Goal: Task Accomplishment & Management: Manage account settings

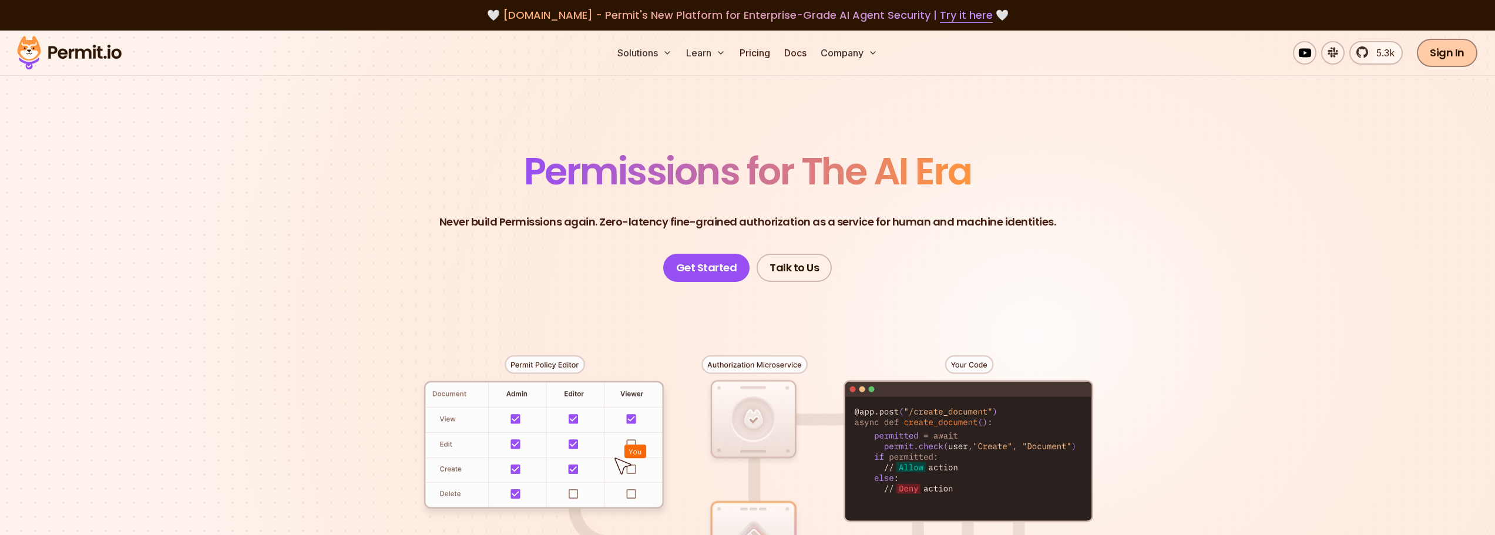
click at [1454, 46] on link "Sign In" at bounding box center [1447, 53] width 60 height 28
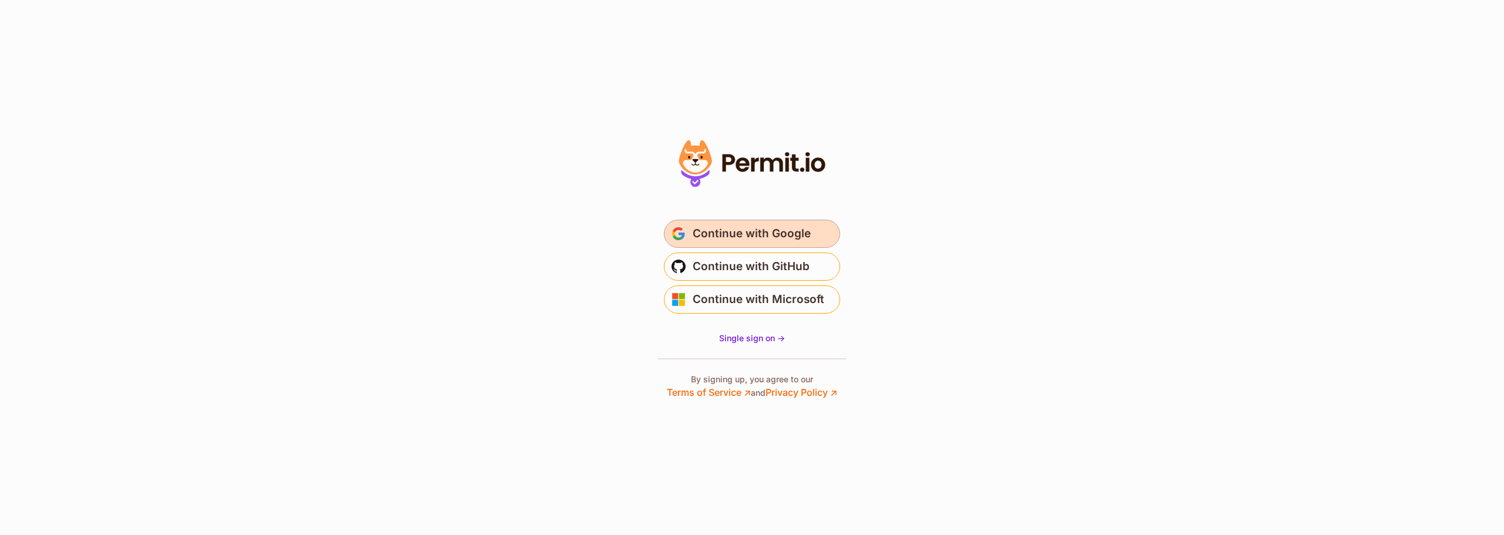
click at [776, 228] on span "Continue with Google" at bounding box center [751, 233] width 118 height 19
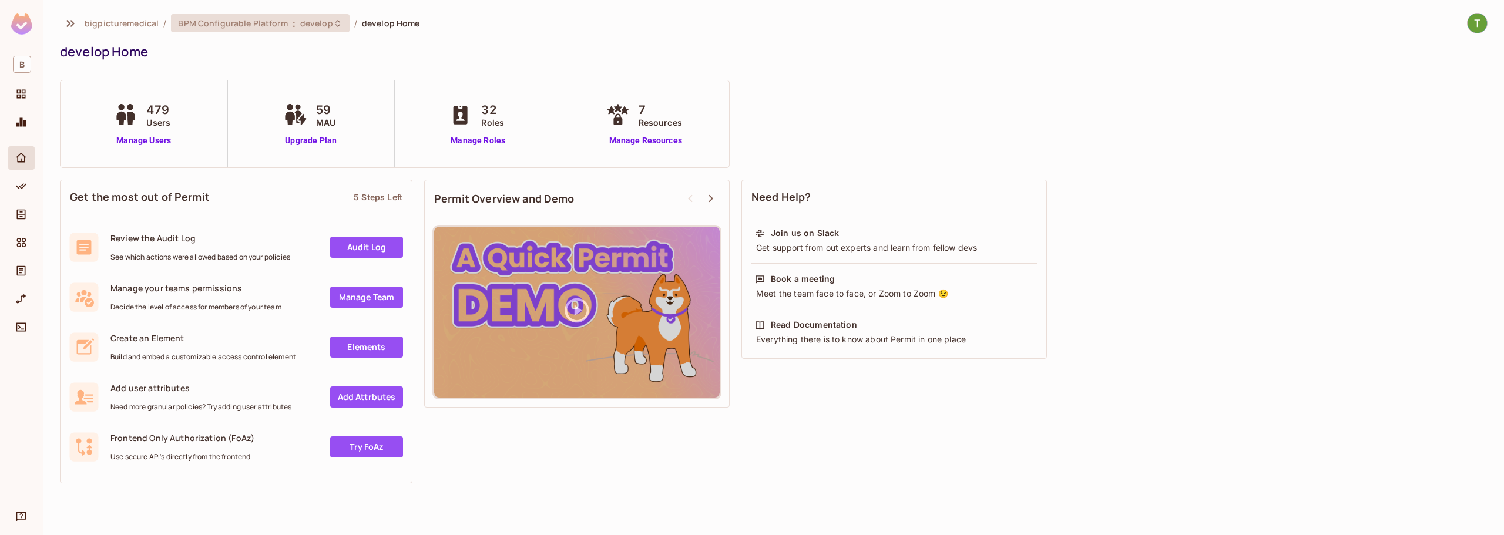
click at [333, 22] on icon at bounding box center [337, 23] width 9 height 9
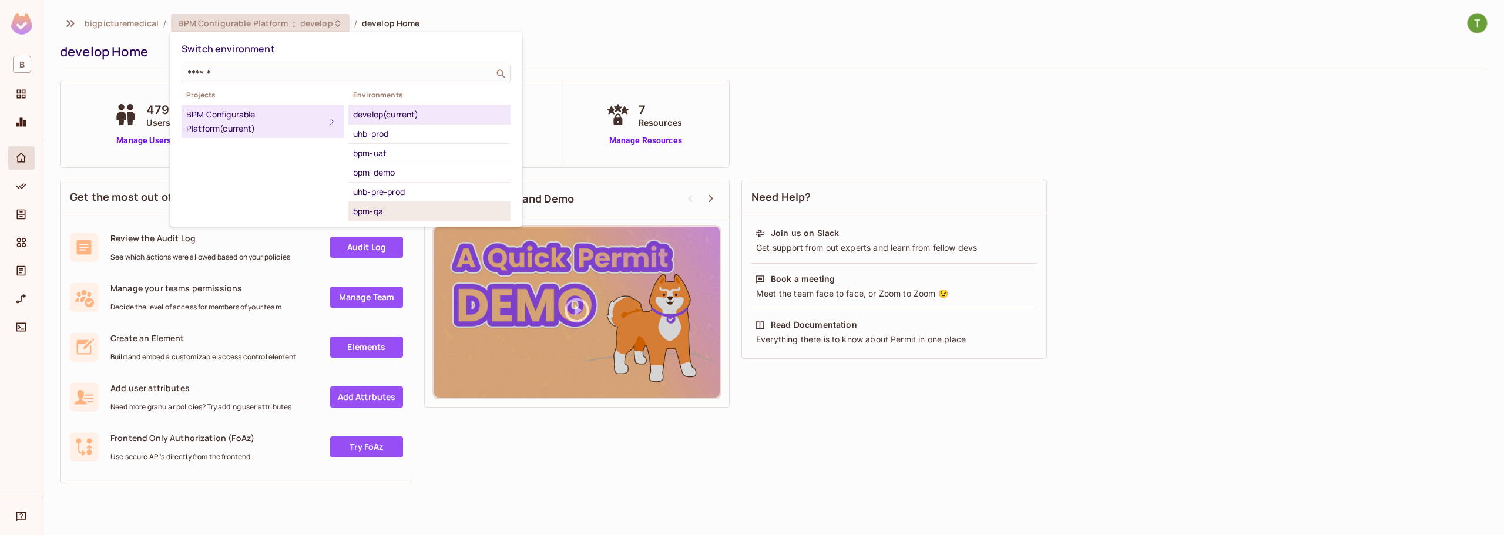
click at [390, 214] on div "bpm-qa" at bounding box center [429, 211] width 153 height 14
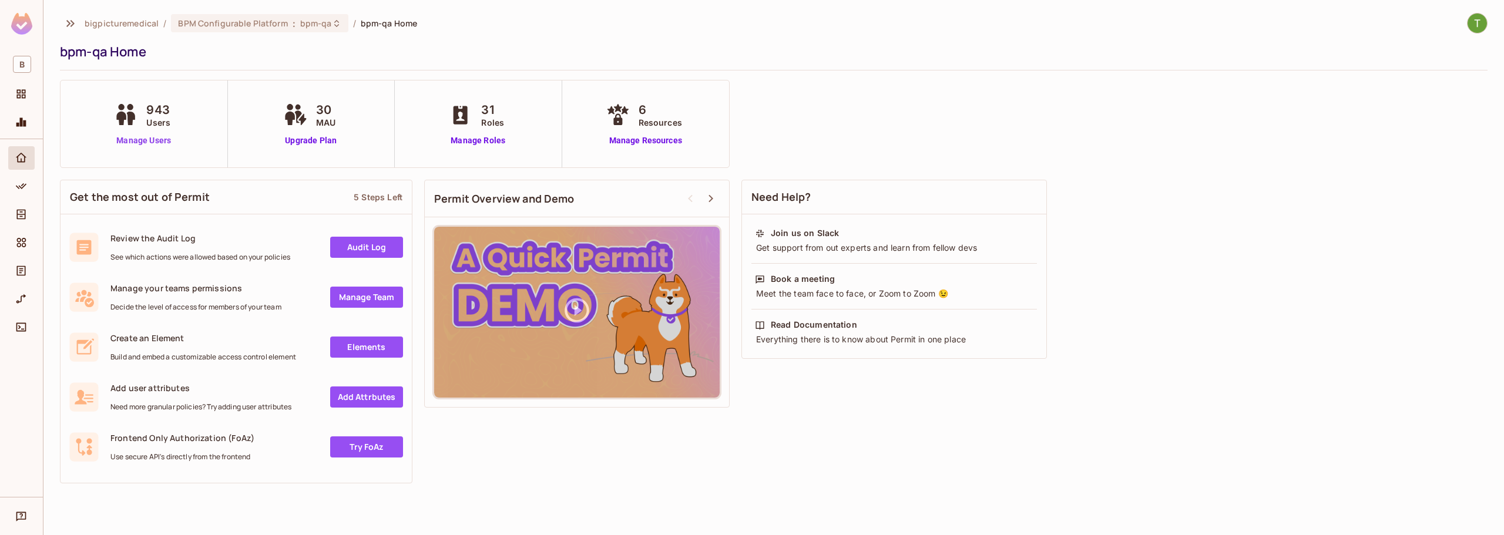
click at [136, 142] on link "Manage Users" at bounding box center [143, 141] width 65 height 12
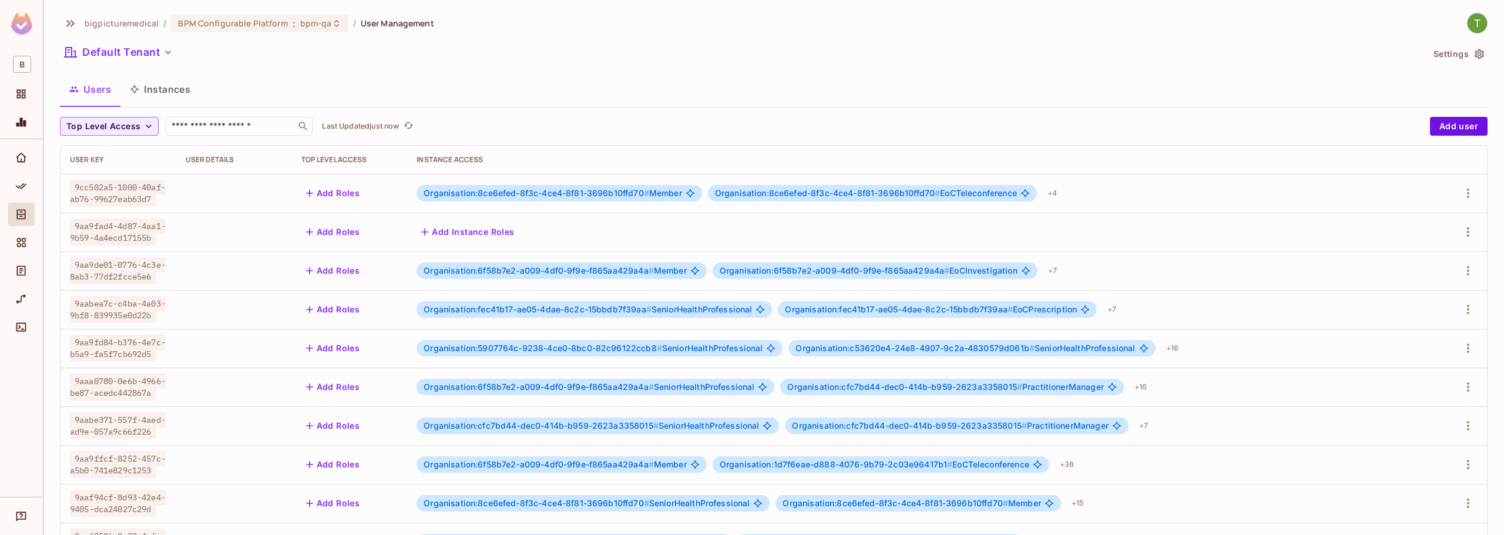
click at [165, 85] on button "Instances" at bounding box center [159, 89] width 79 height 29
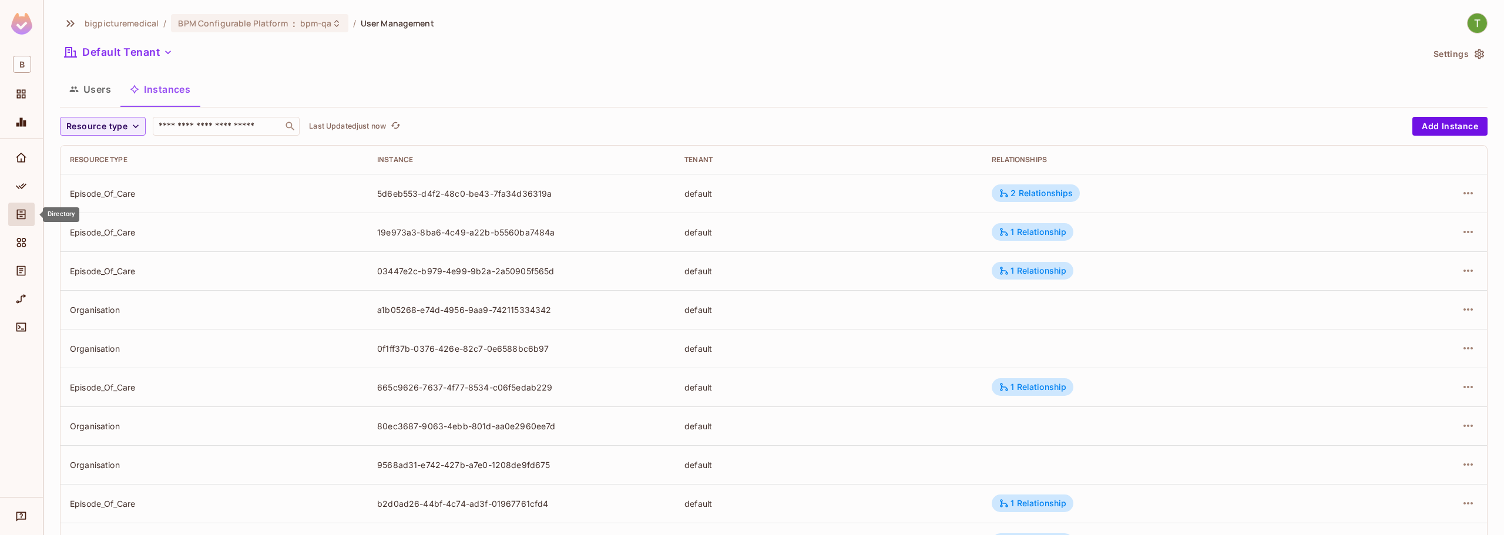
click at [23, 216] on icon "Directory" at bounding box center [21, 215] width 12 height 12
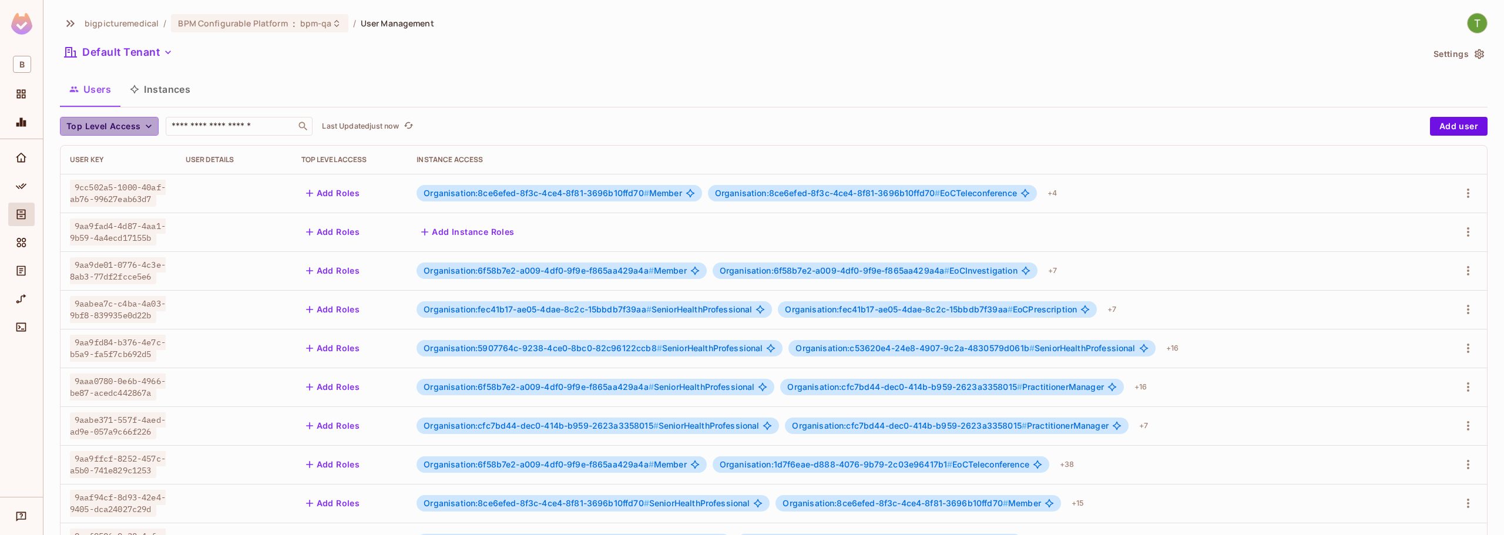
click at [109, 130] on span "Top Level Access" at bounding box center [103, 126] width 74 height 15
click at [522, 106] on div at bounding box center [752, 267] width 1504 height 535
click at [172, 85] on button "Instances" at bounding box center [159, 89] width 79 height 29
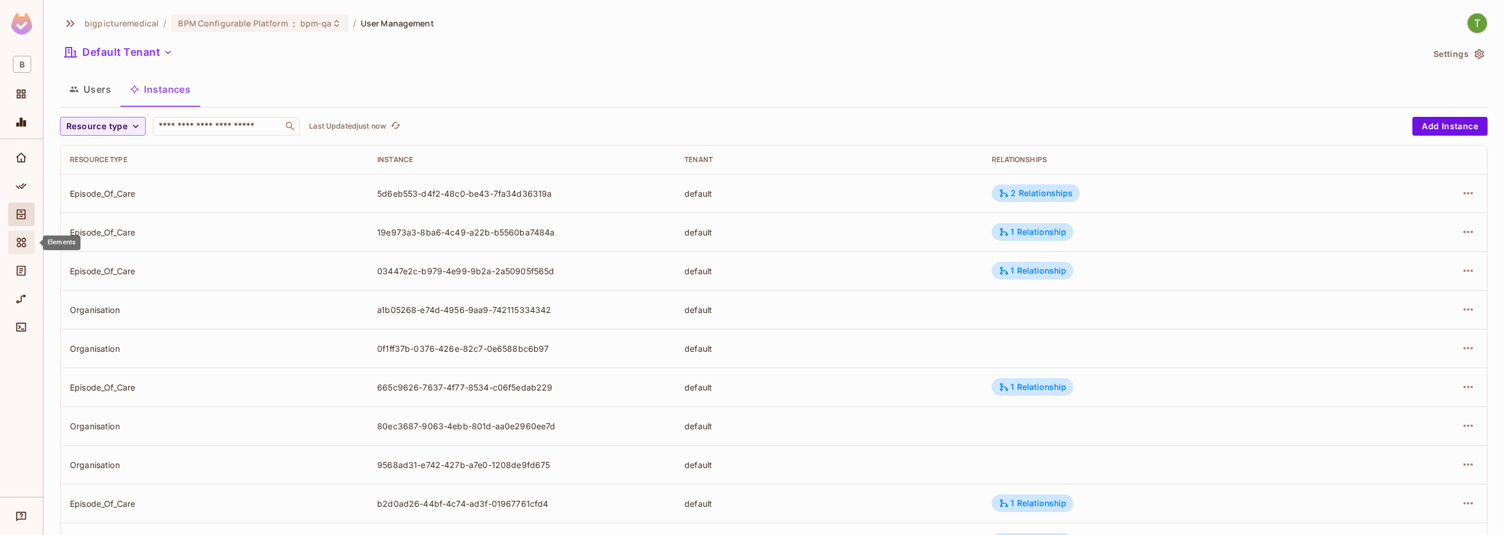
click at [20, 250] on span "Elements" at bounding box center [21, 243] width 14 height 14
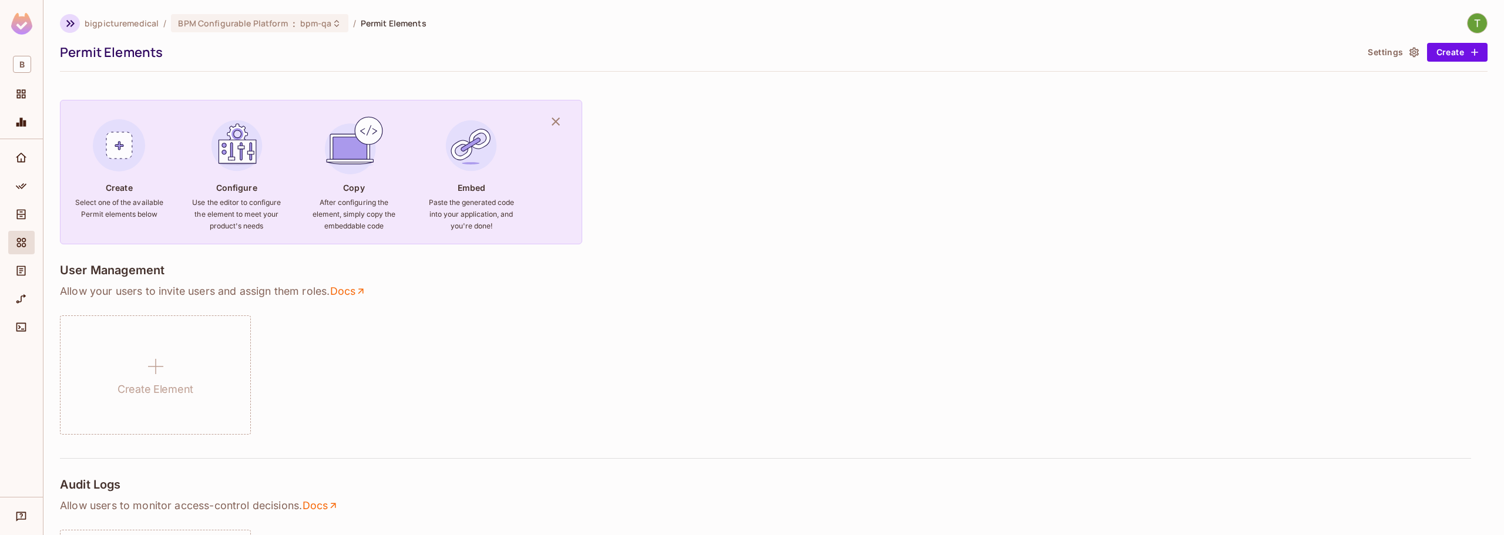
click at [67, 25] on icon "button" at bounding box center [70, 23] width 14 height 14
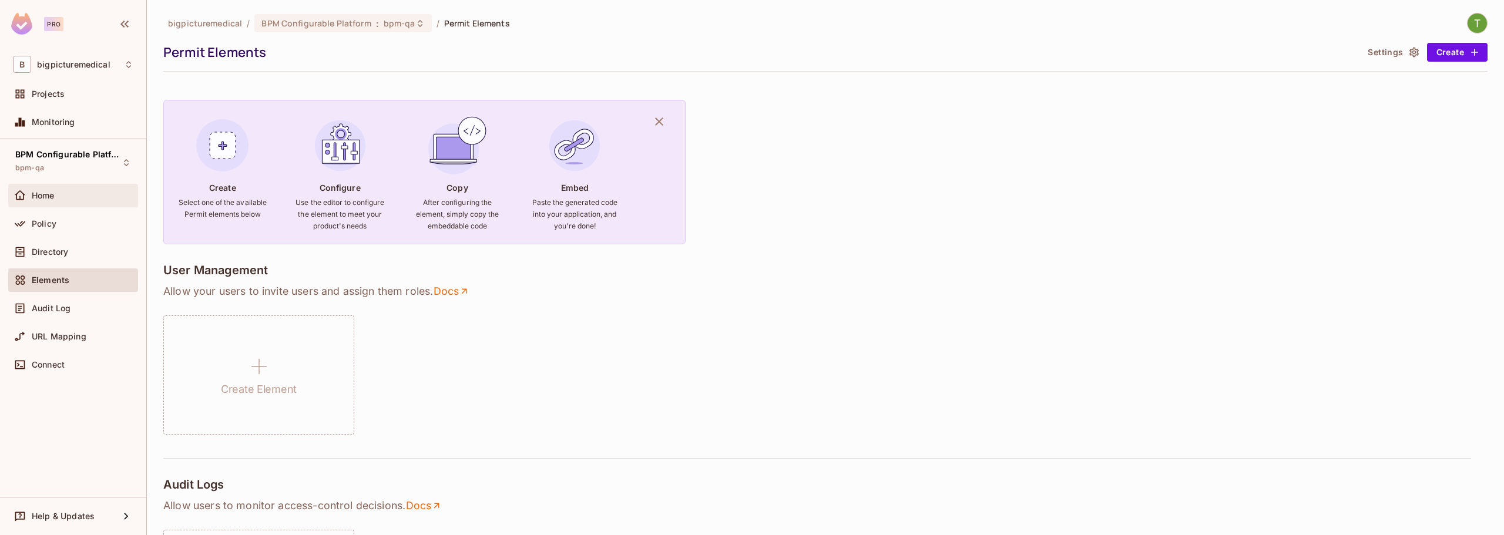
click at [48, 191] on span "Home" at bounding box center [43, 195] width 23 height 9
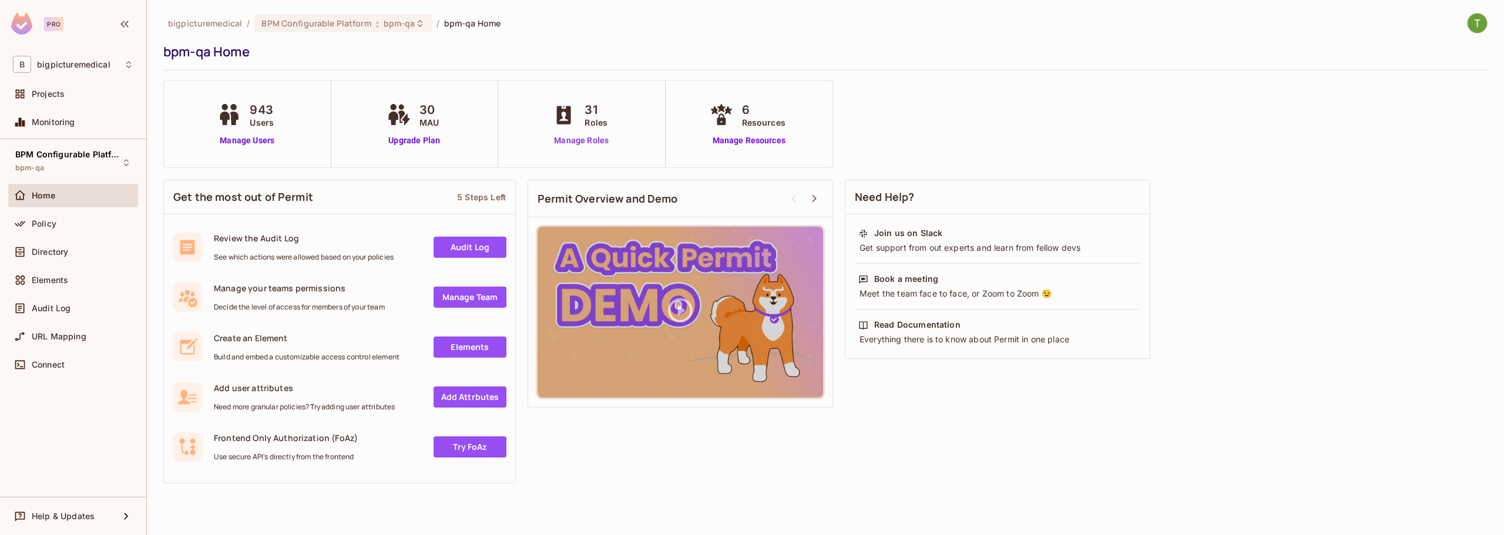
click at [580, 137] on link "Manage Roles" at bounding box center [581, 141] width 64 height 12
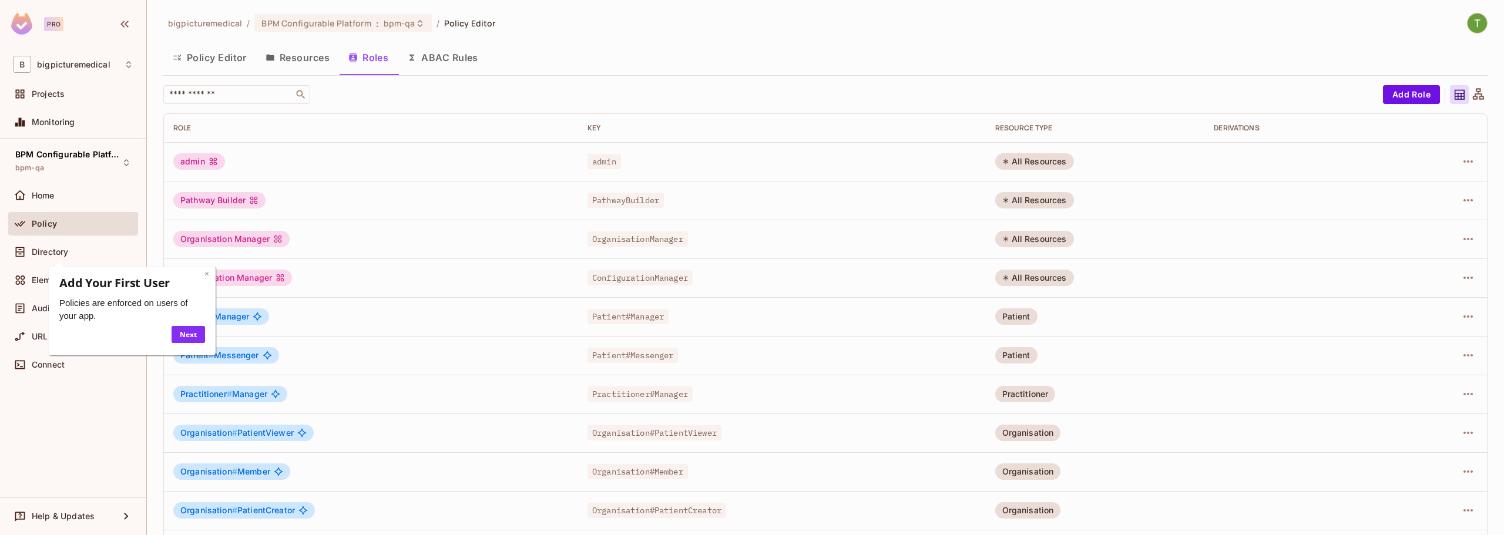
click at [204, 274] on link "×" at bounding box center [206, 273] width 5 height 11
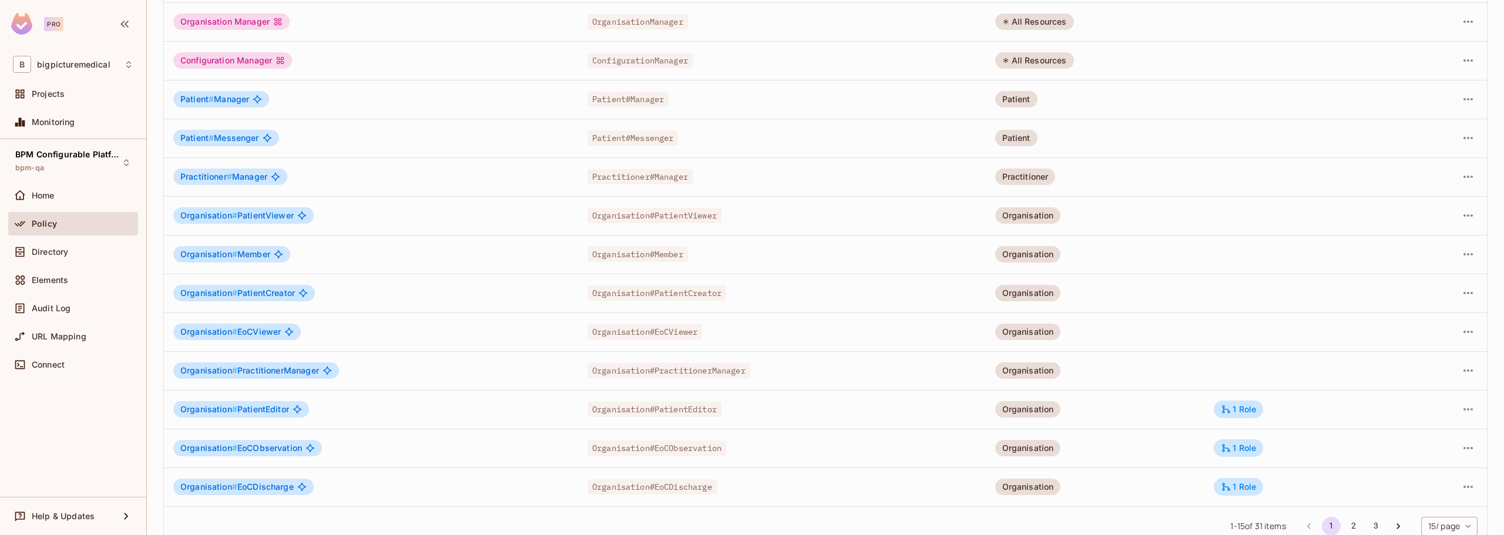
scroll to position [237, 0]
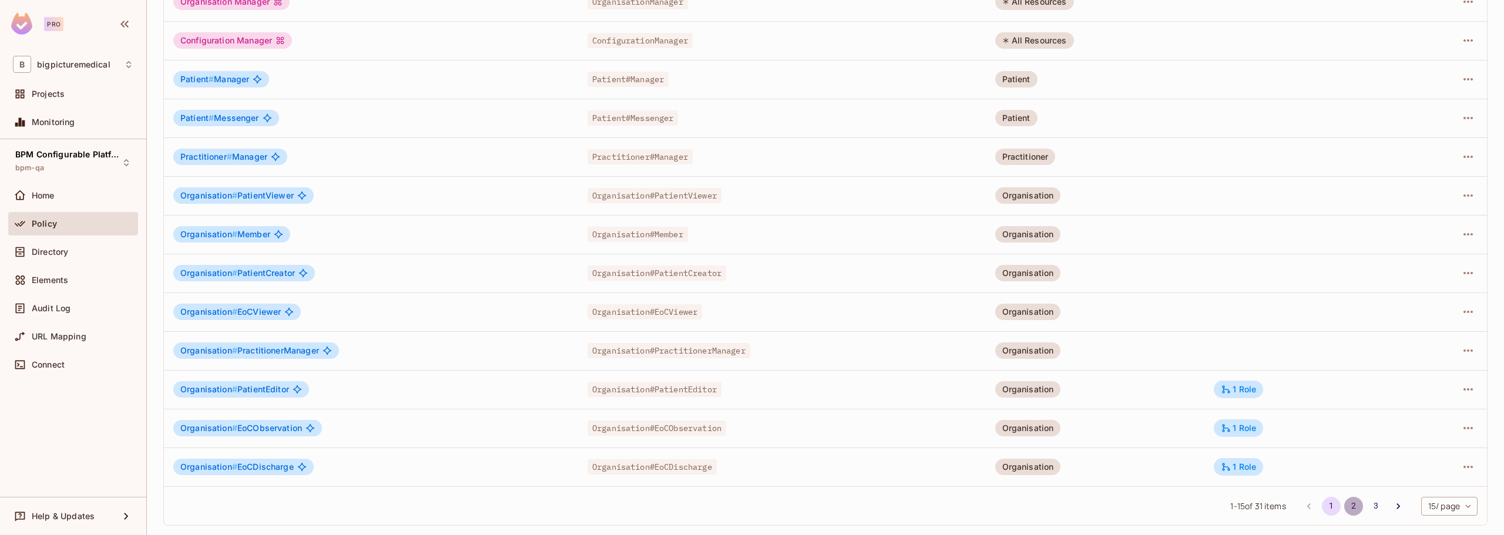
click at [1347, 507] on button "2" at bounding box center [1353, 506] width 19 height 19
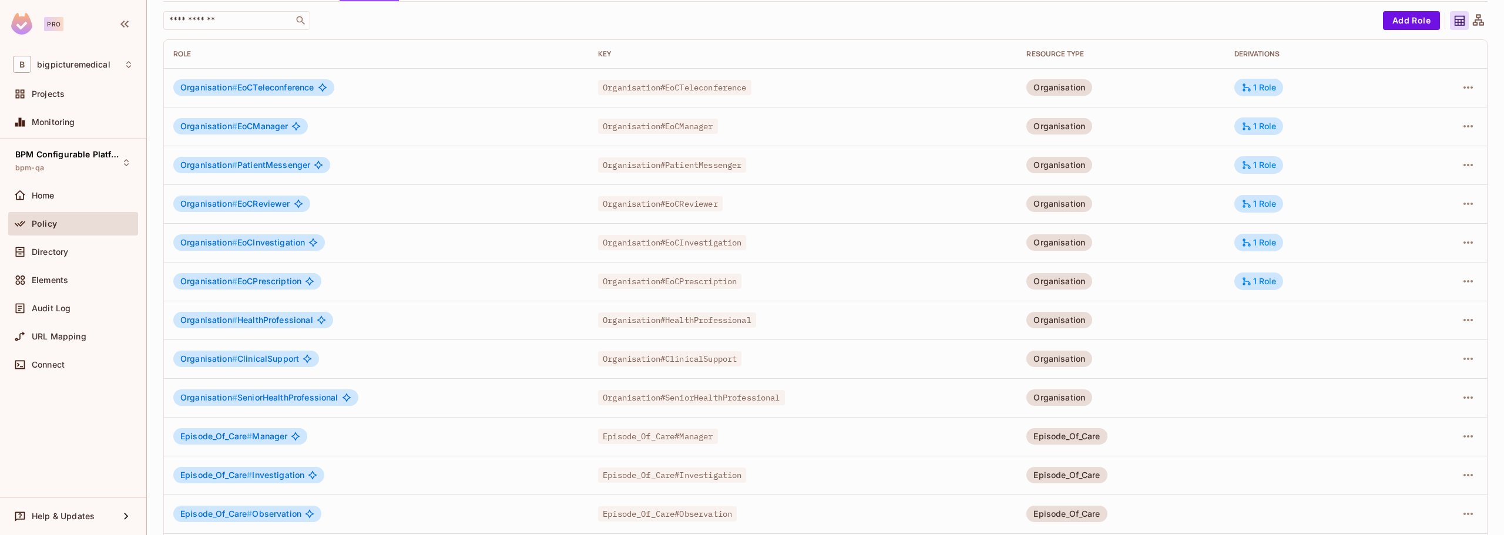
scroll to position [0, 0]
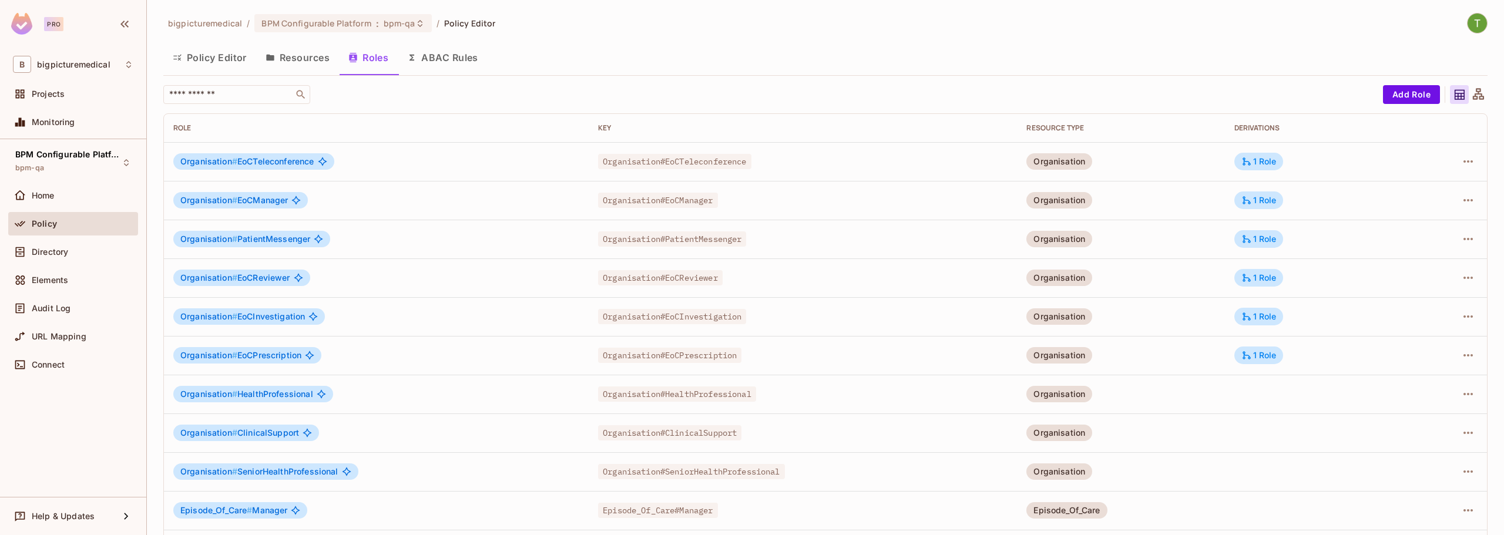
click at [317, 62] on button "Resources" at bounding box center [297, 57] width 83 height 29
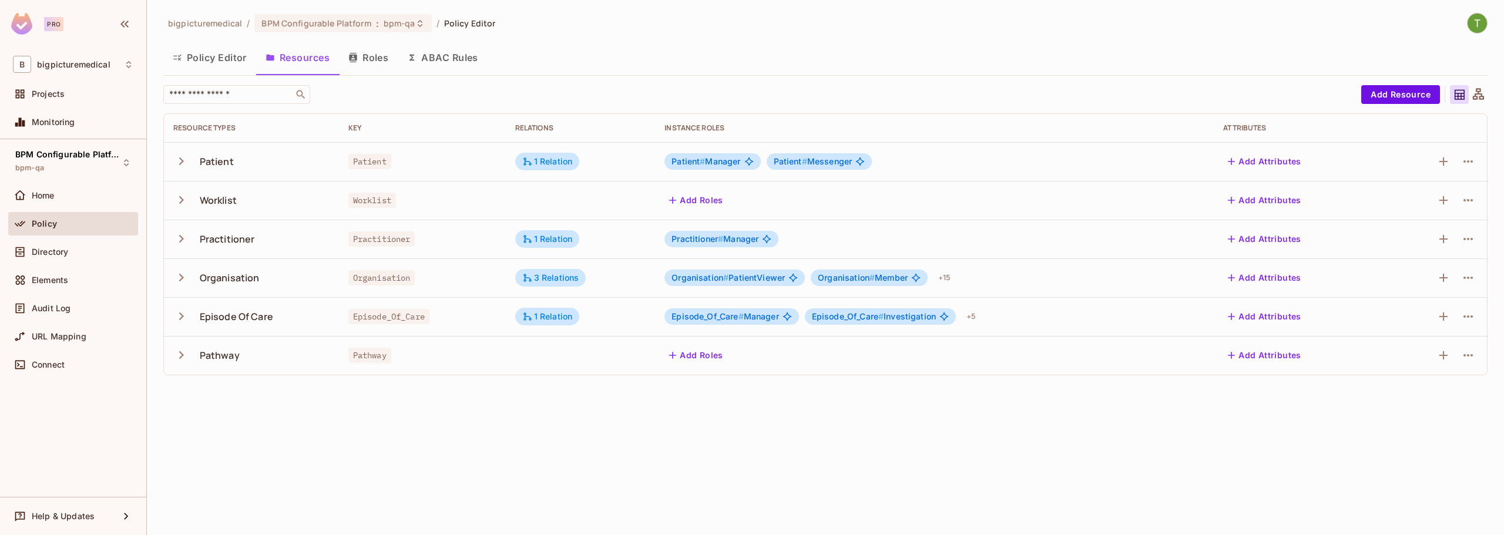
click at [187, 354] on icon "button" at bounding box center [181, 355] width 16 height 16
click at [180, 234] on icon "button" at bounding box center [181, 239] width 16 height 16
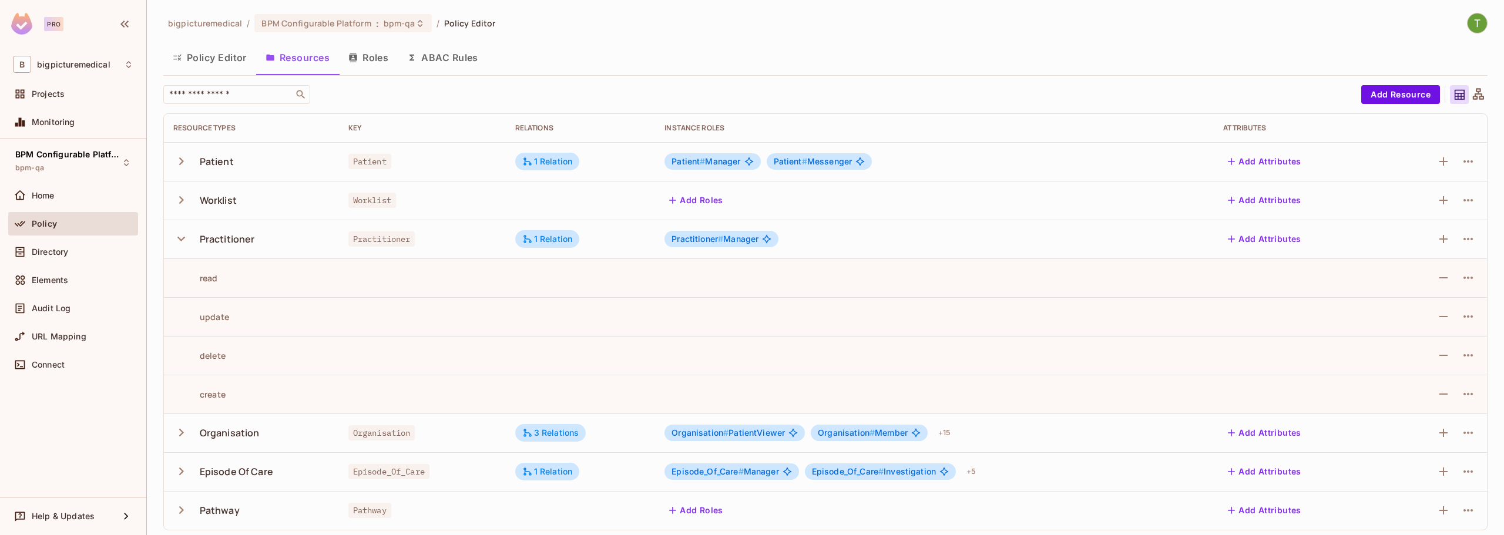
click at [180, 234] on icon "button" at bounding box center [181, 239] width 16 height 16
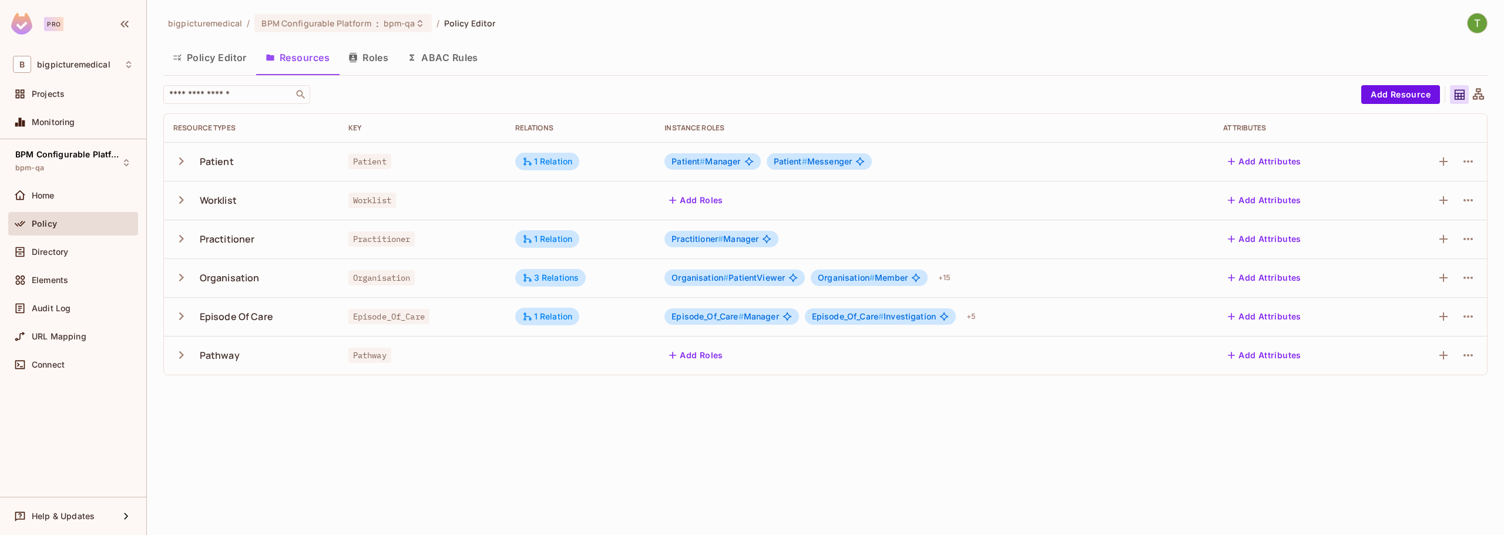
click at [1479, 93] on icon at bounding box center [1478, 95] width 15 height 15
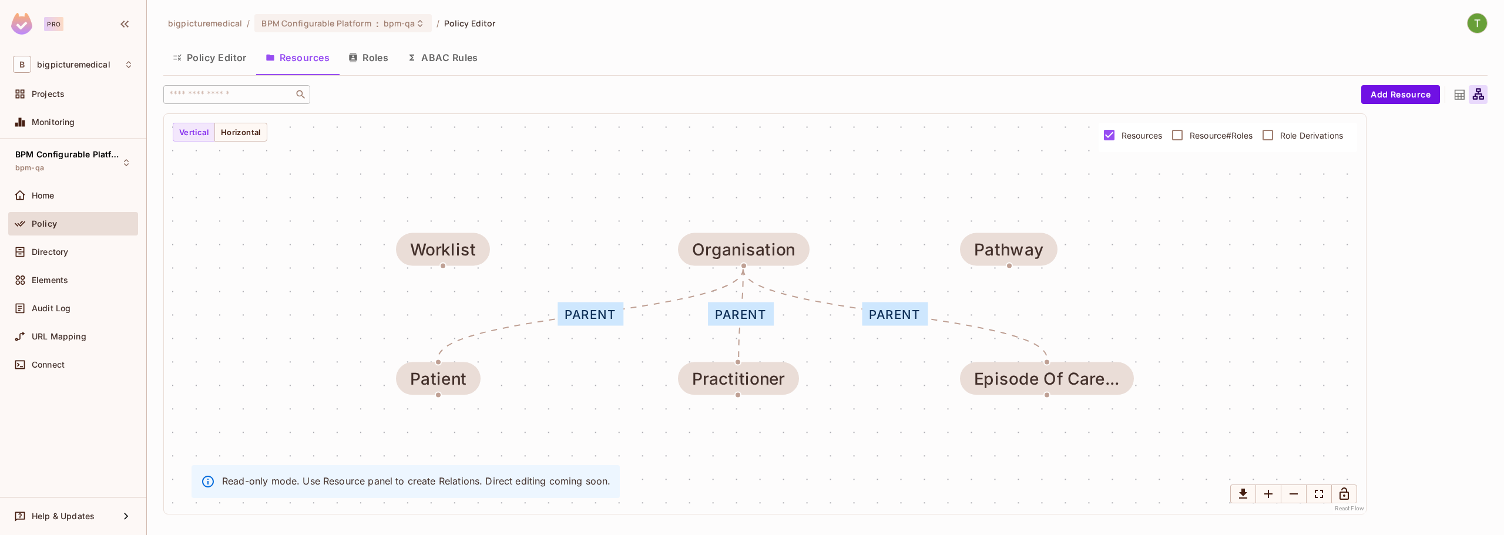
click at [1462, 93] on icon at bounding box center [1459, 95] width 15 height 15
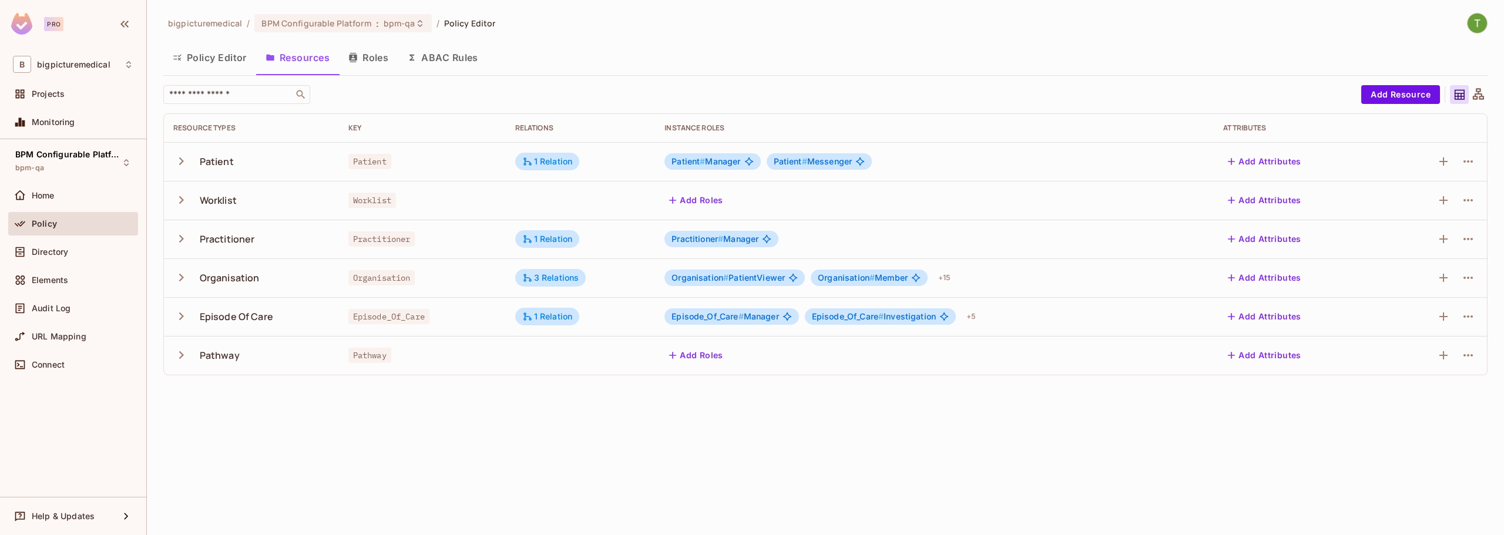
click at [221, 60] on button "Policy Editor" at bounding box center [209, 57] width 93 height 29
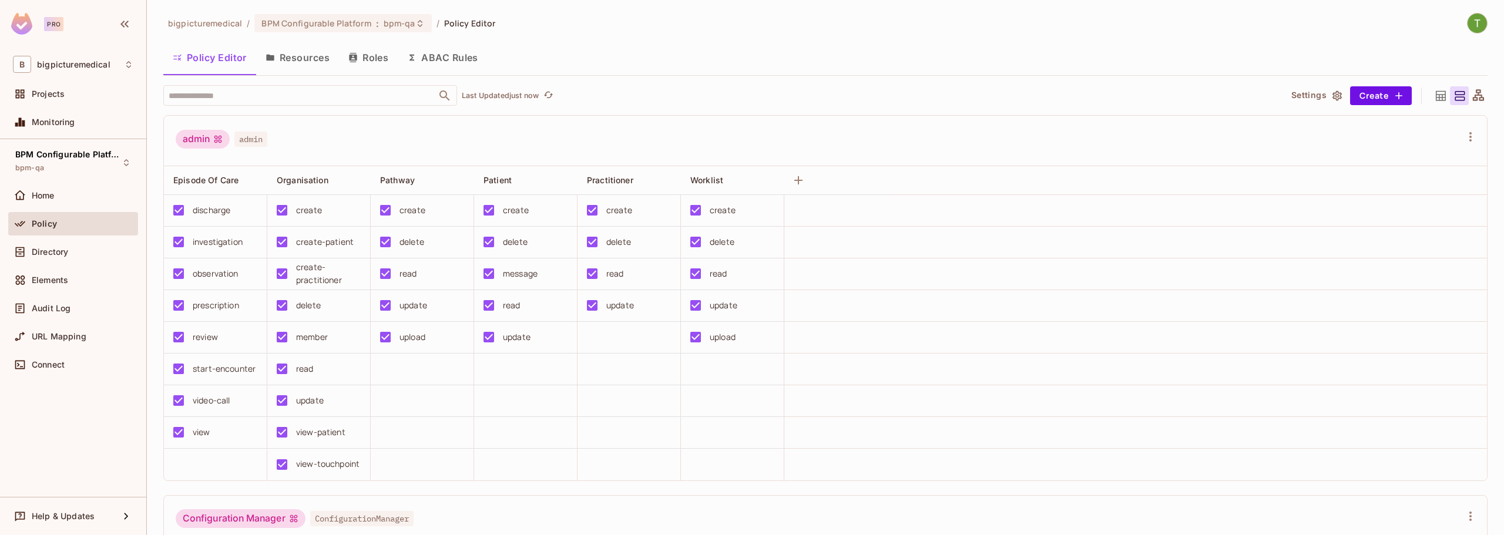
click at [362, 56] on button "Roles" at bounding box center [368, 57] width 59 height 29
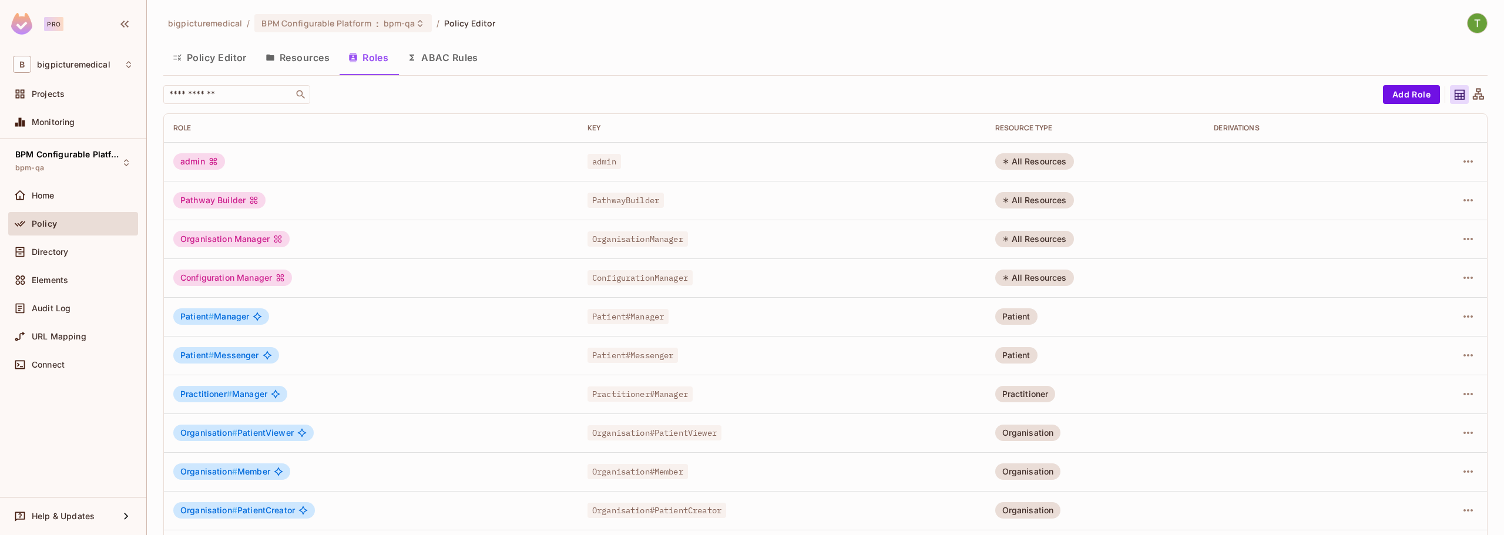
click at [1471, 95] on icon at bounding box center [1478, 95] width 15 height 15
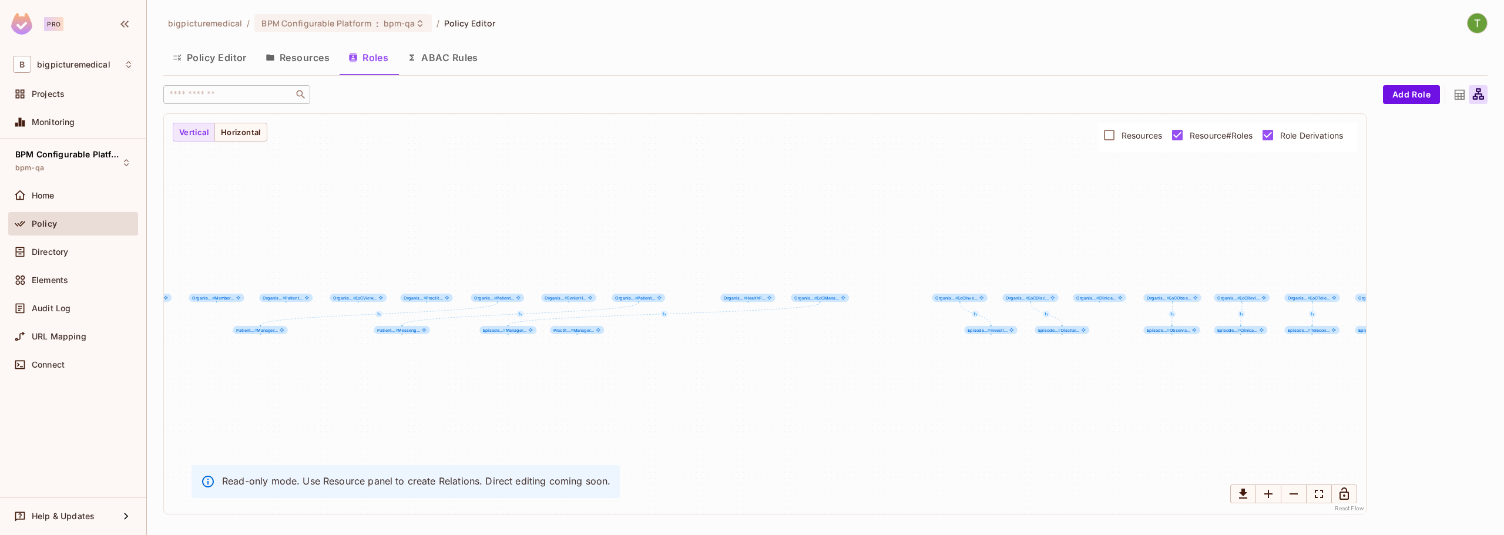
click at [1457, 93] on icon at bounding box center [1459, 95] width 10 height 10
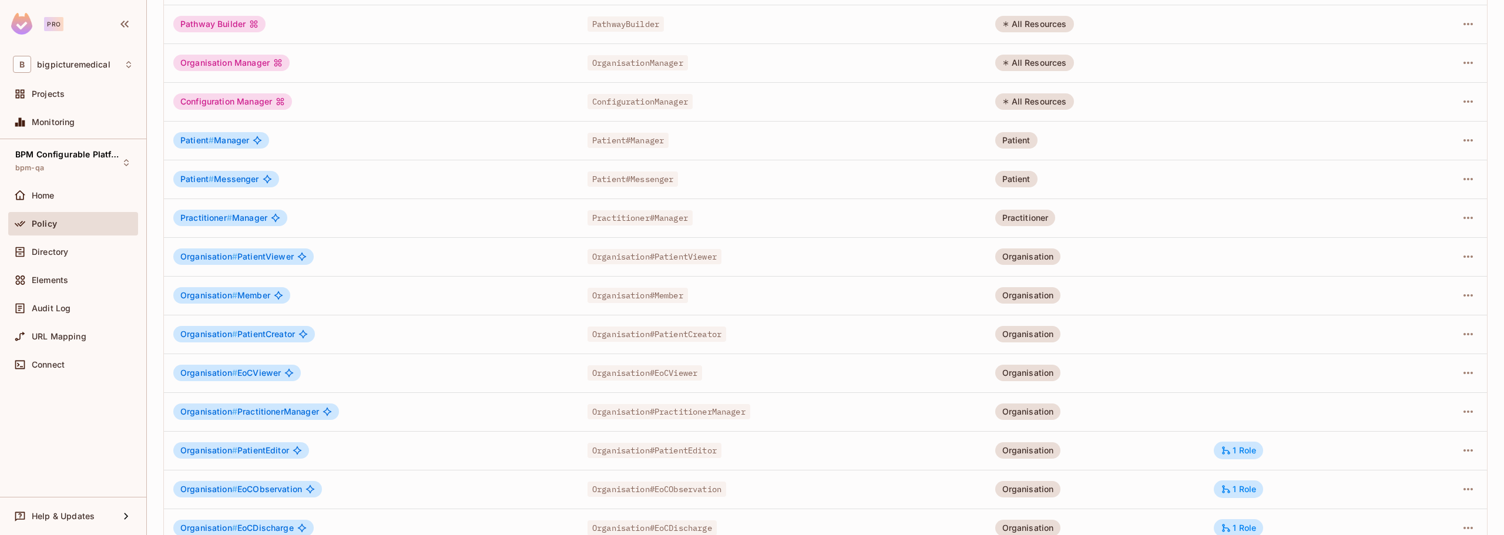
scroll to position [237, 0]
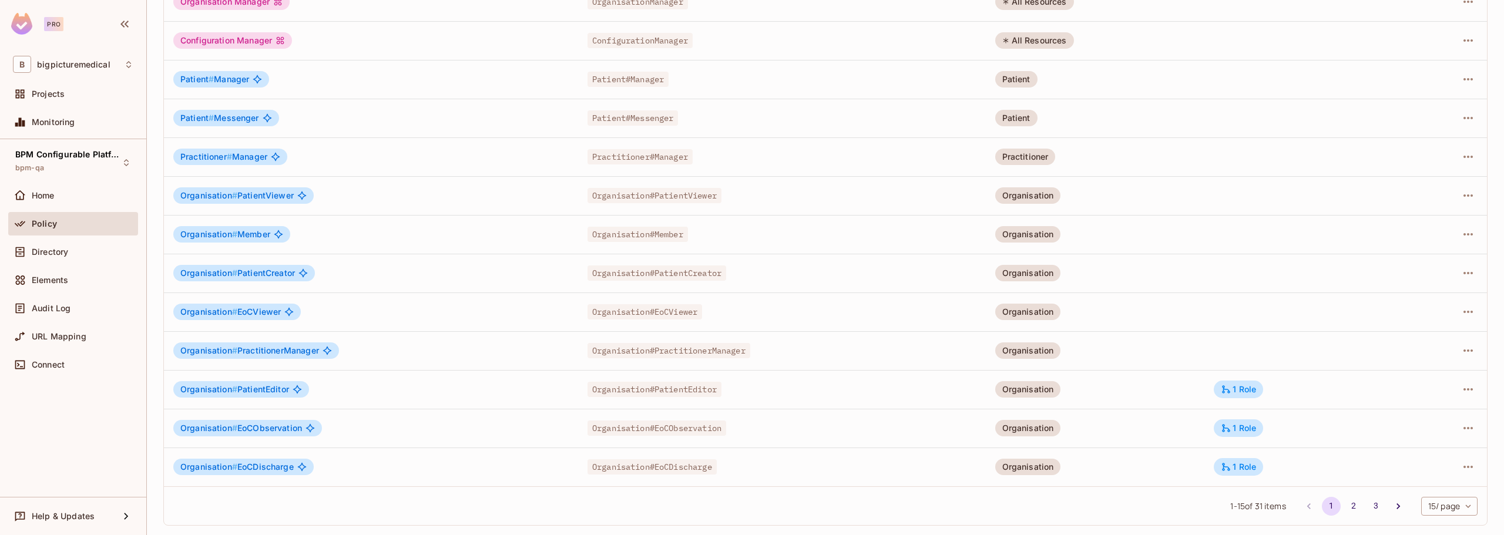
click at [285, 348] on span "Organisation # PractitionerManager" at bounding box center [249, 350] width 139 height 9
click at [329, 354] on icon at bounding box center [326, 350] width 9 height 9
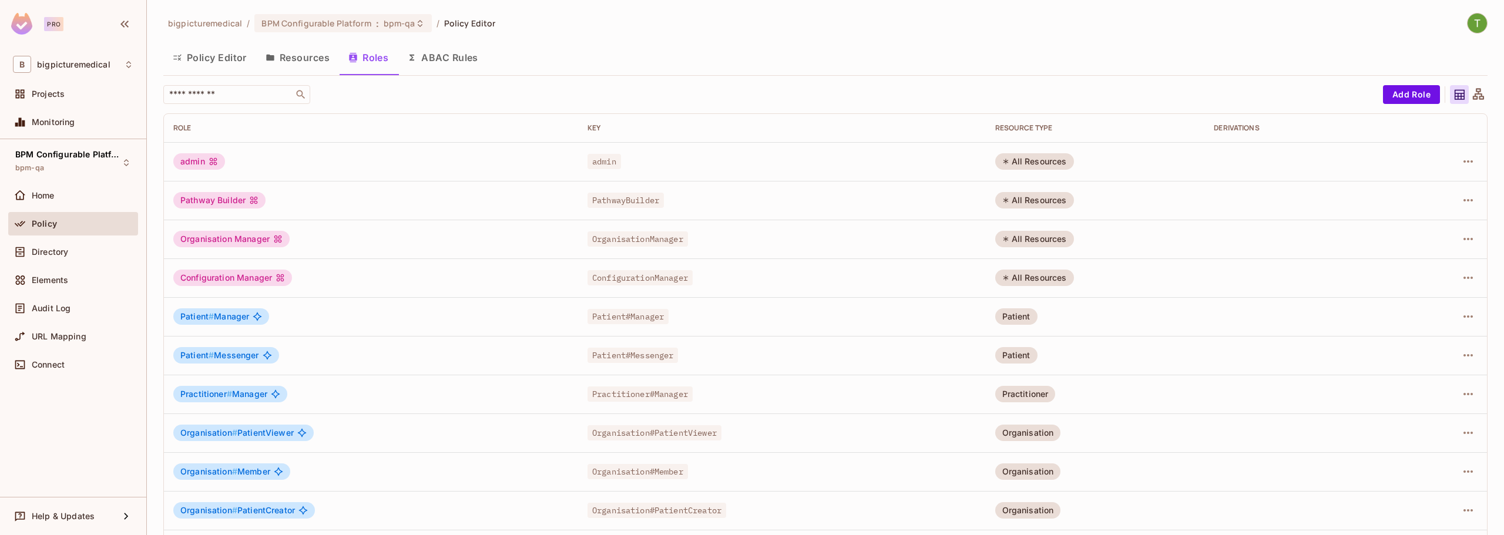
click at [301, 58] on button "Resources" at bounding box center [297, 57] width 83 height 29
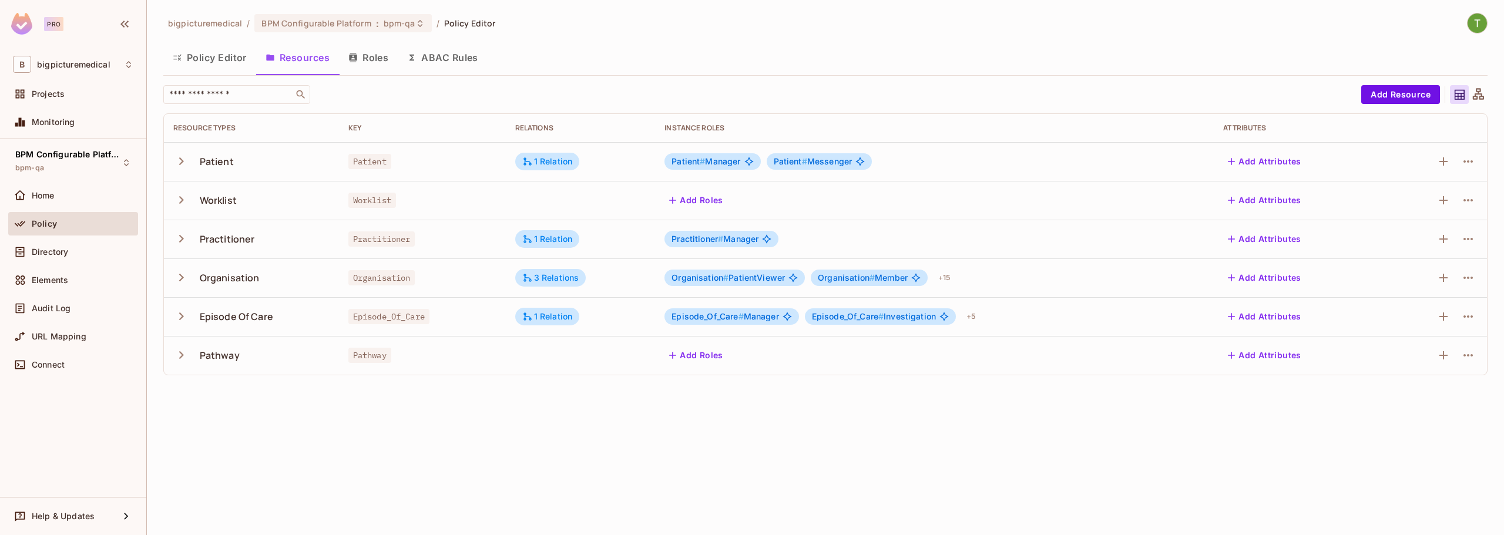
click at [182, 238] on icon "button" at bounding box center [181, 239] width 5 height 8
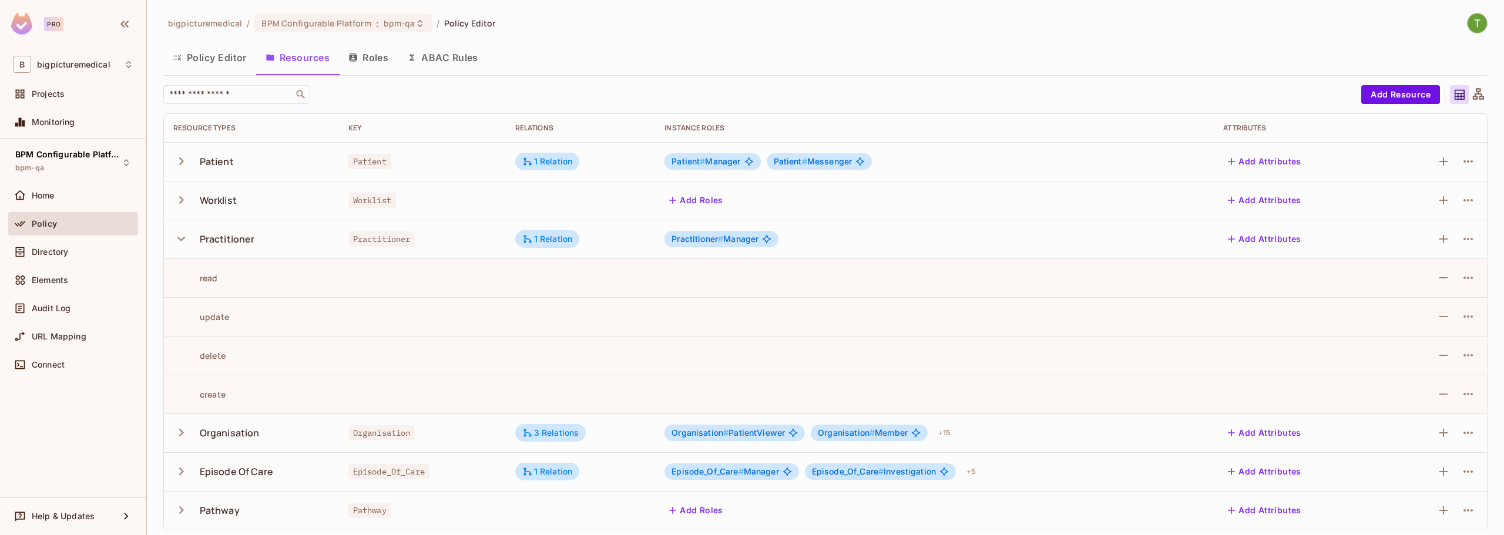
click at [182, 238] on icon "button" at bounding box center [181, 239] width 16 height 16
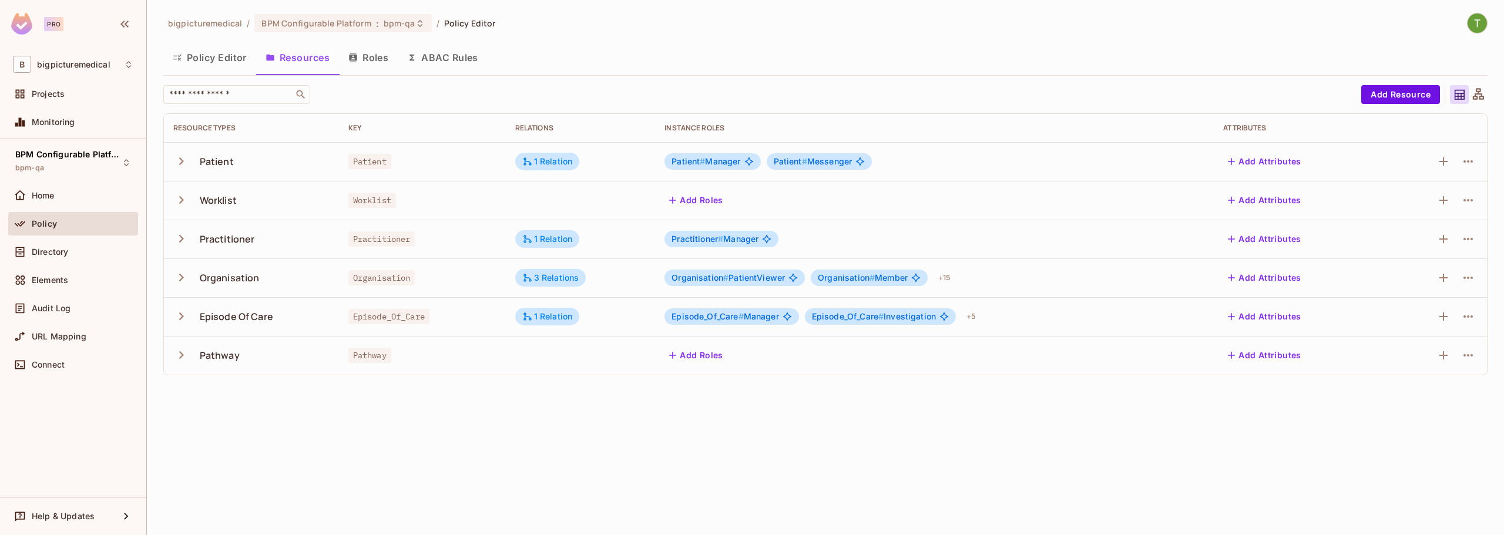
click at [182, 239] on icon "button" at bounding box center [181, 239] width 5 height 8
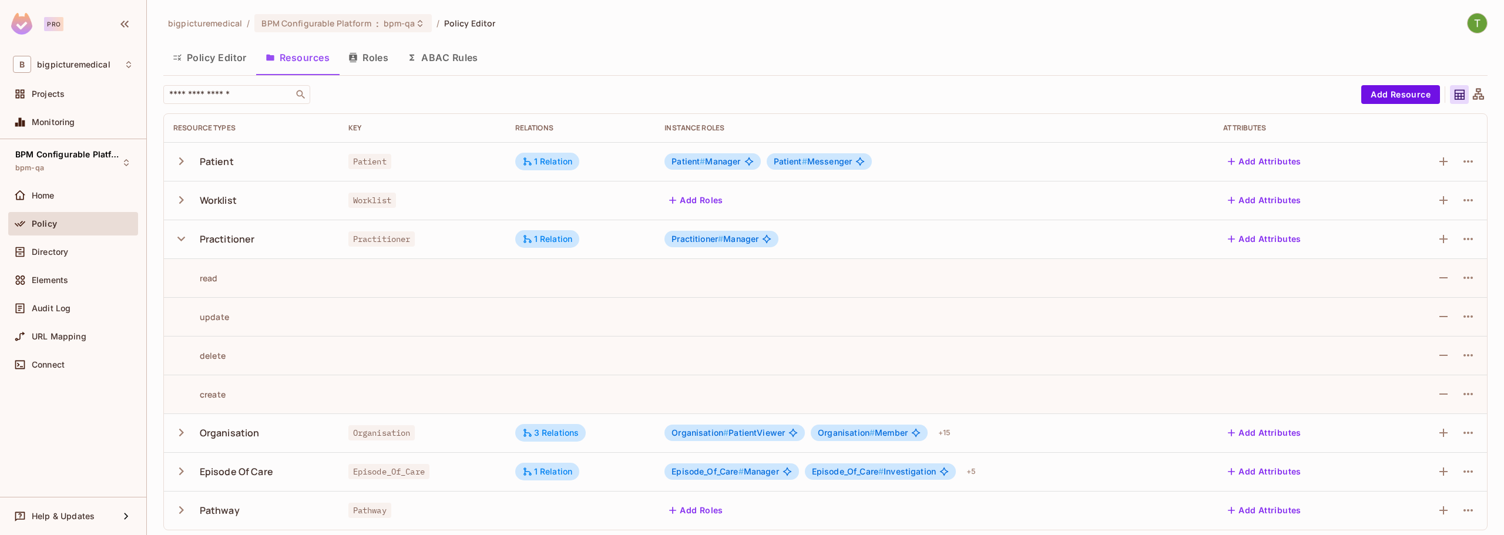
click at [182, 239] on icon "button" at bounding box center [181, 239] width 8 height 5
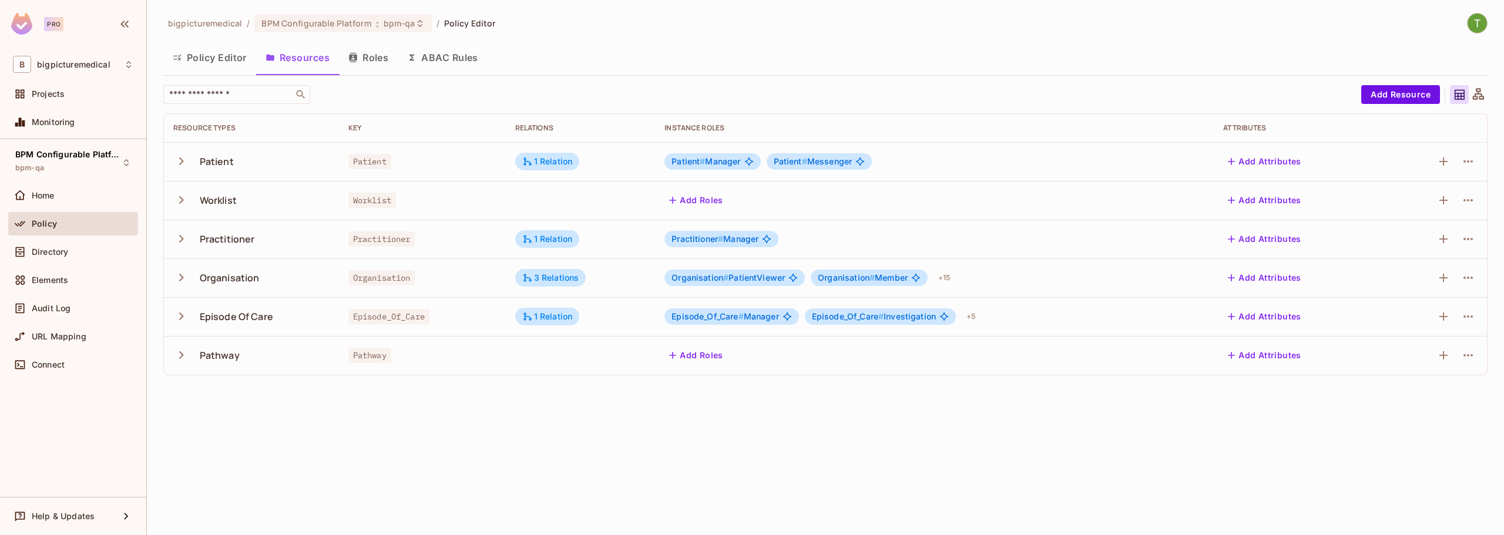
click at [374, 55] on button "Roles" at bounding box center [368, 57] width 59 height 29
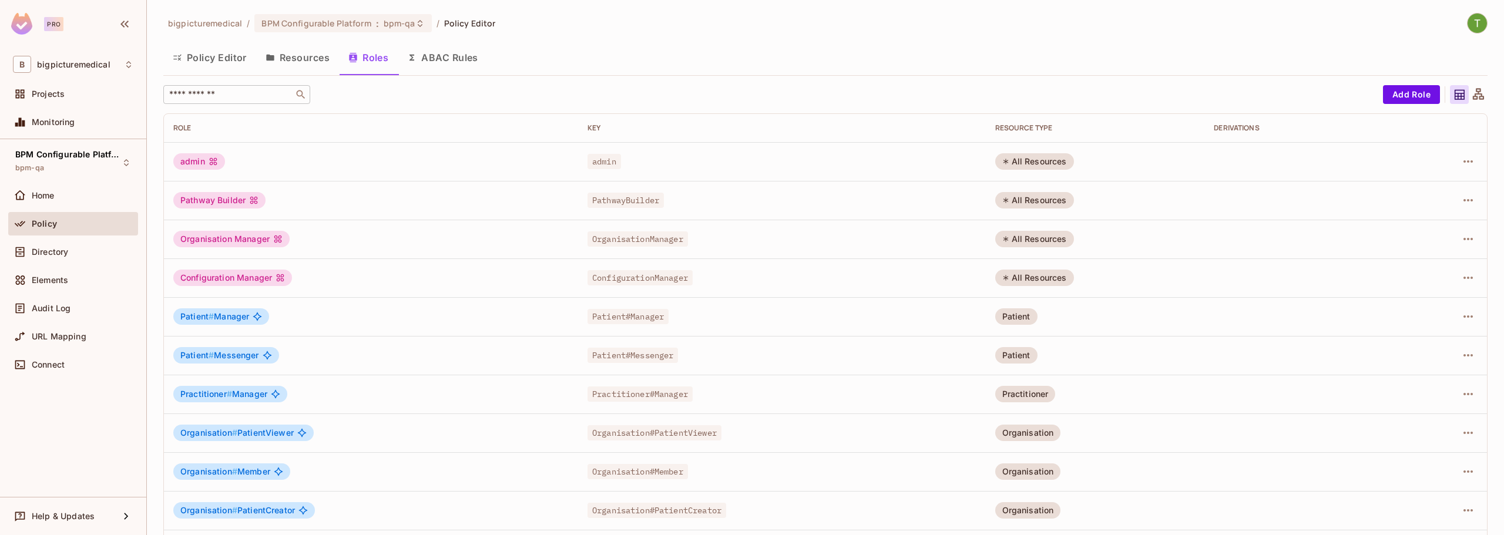
click at [254, 99] on input "text" at bounding box center [228, 95] width 123 height 12
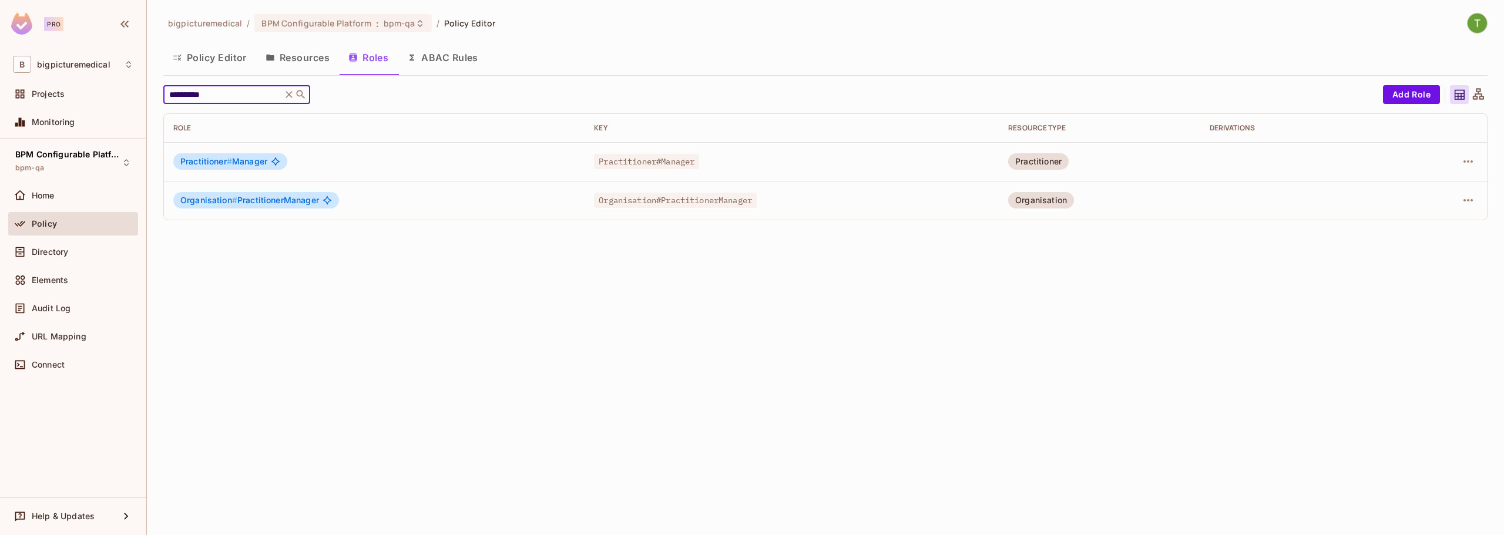
type input "**********"
click at [429, 52] on button "ABAC Rules" at bounding box center [443, 57] width 90 height 29
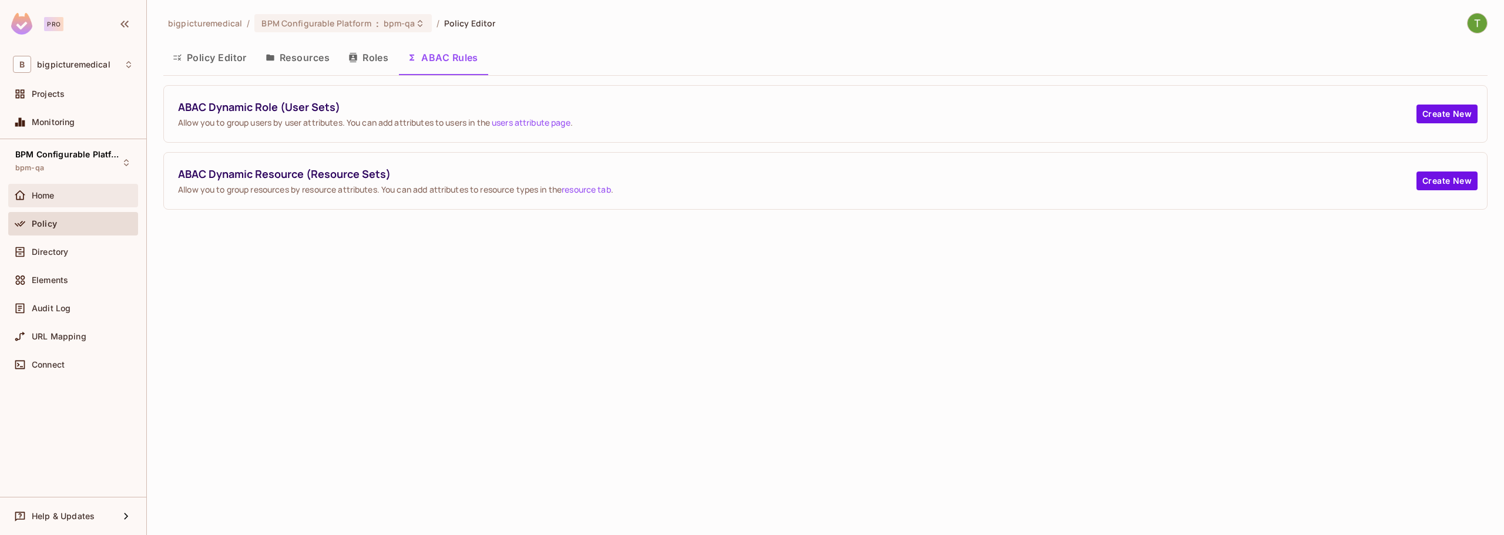
click at [48, 192] on span "Home" at bounding box center [43, 195] width 23 height 9
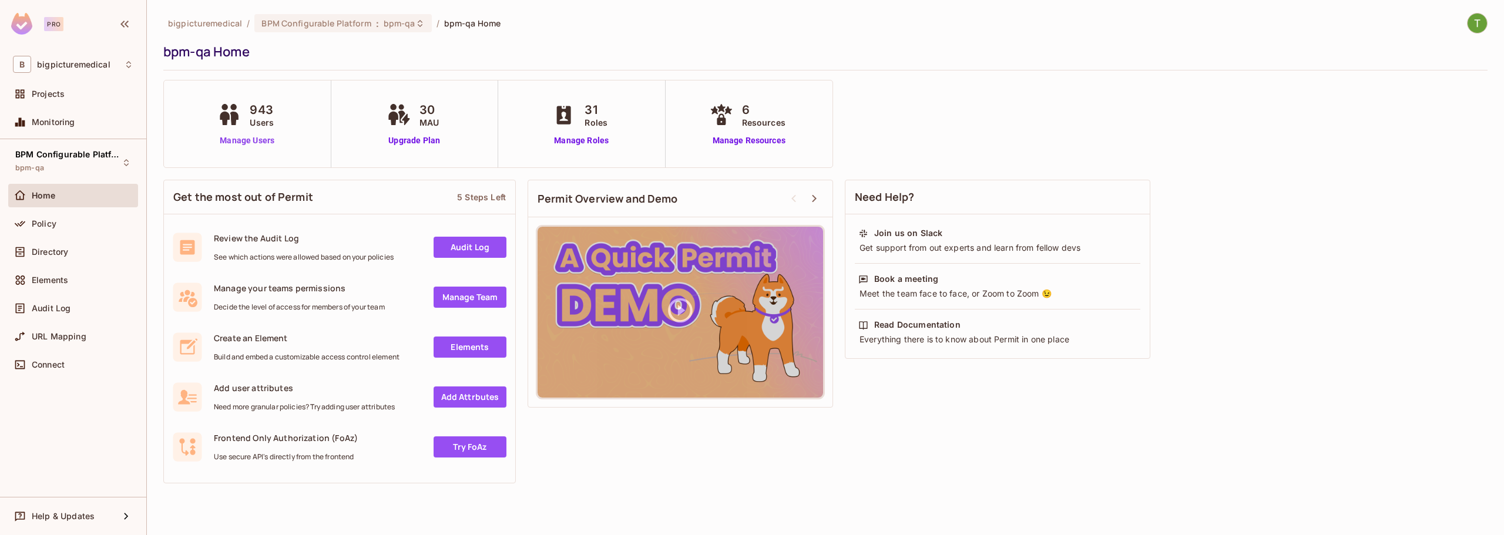
click at [238, 135] on link "Manage Users" at bounding box center [246, 141] width 65 height 12
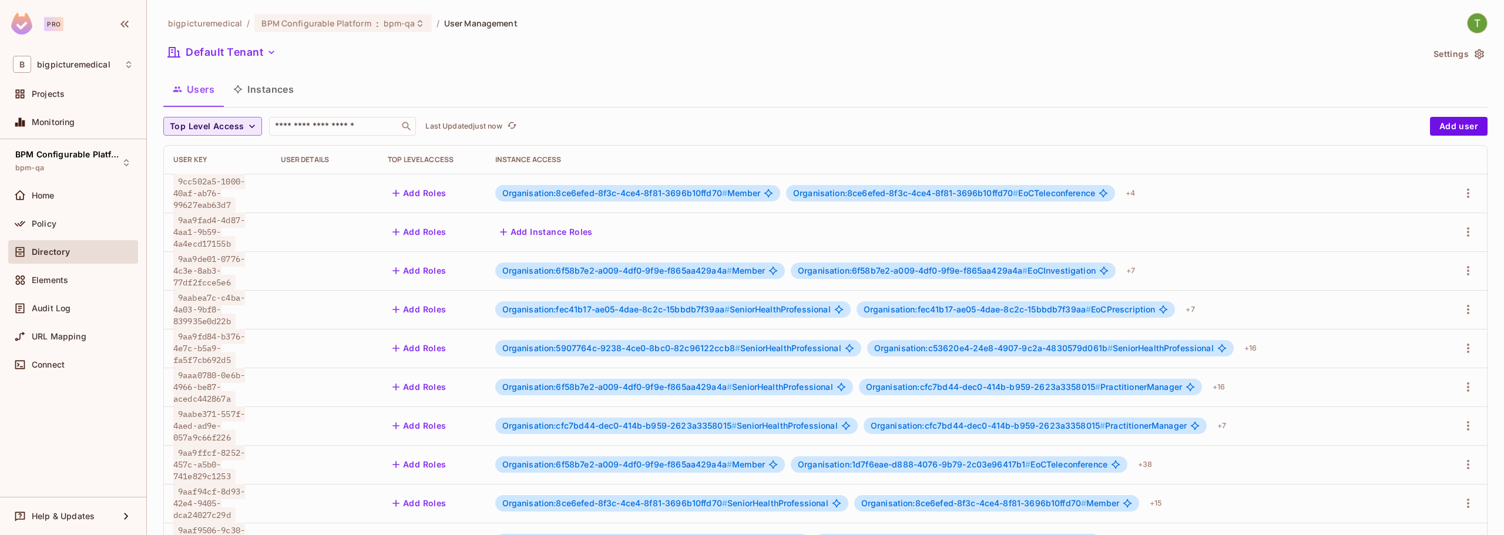
click at [246, 122] on icon "button" at bounding box center [252, 126] width 12 height 12
click at [334, 125] on div at bounding box center [752, 267] width 1504 height 535
click at [540, 194] on span "Organisation:8ce6efed-8f3c-4ce4-8f81-3696b10ffd70 #" at bounding box center [615, 193] width 226 height 10
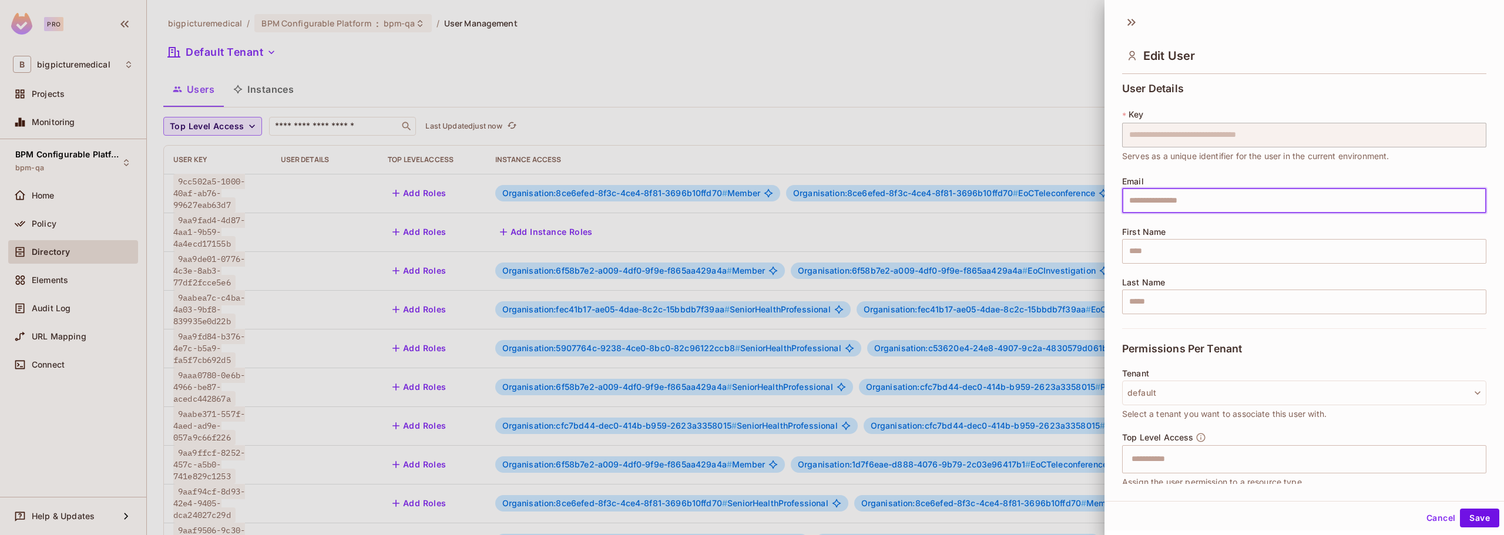
click at [1461, 193] on body "Pro B bigpicturemedical Projects Monitoring BPM Configurable Platform bpm-qa Ho…" at bounding box center [752, 267] width 1504 height 535
click at [981, 58] on div at bounding box center [752, 267] width 1504 height 535
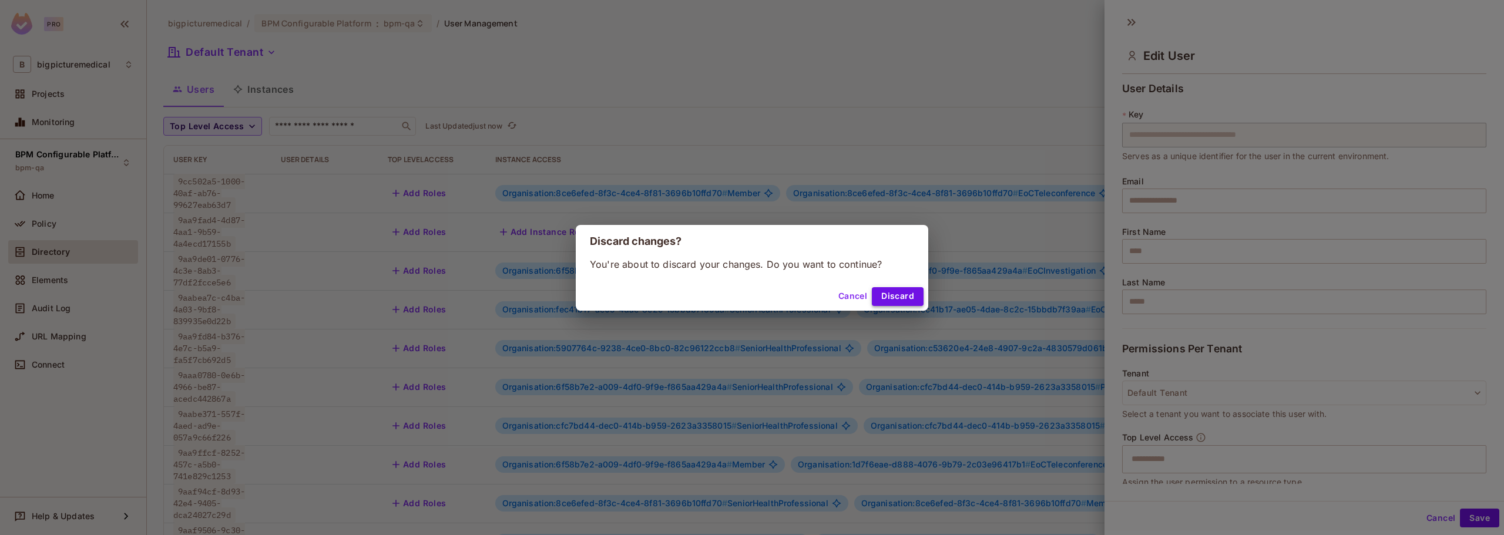
click at [892, 292] on button "Discard" at bounding box center [898, 296] width 52 height 19
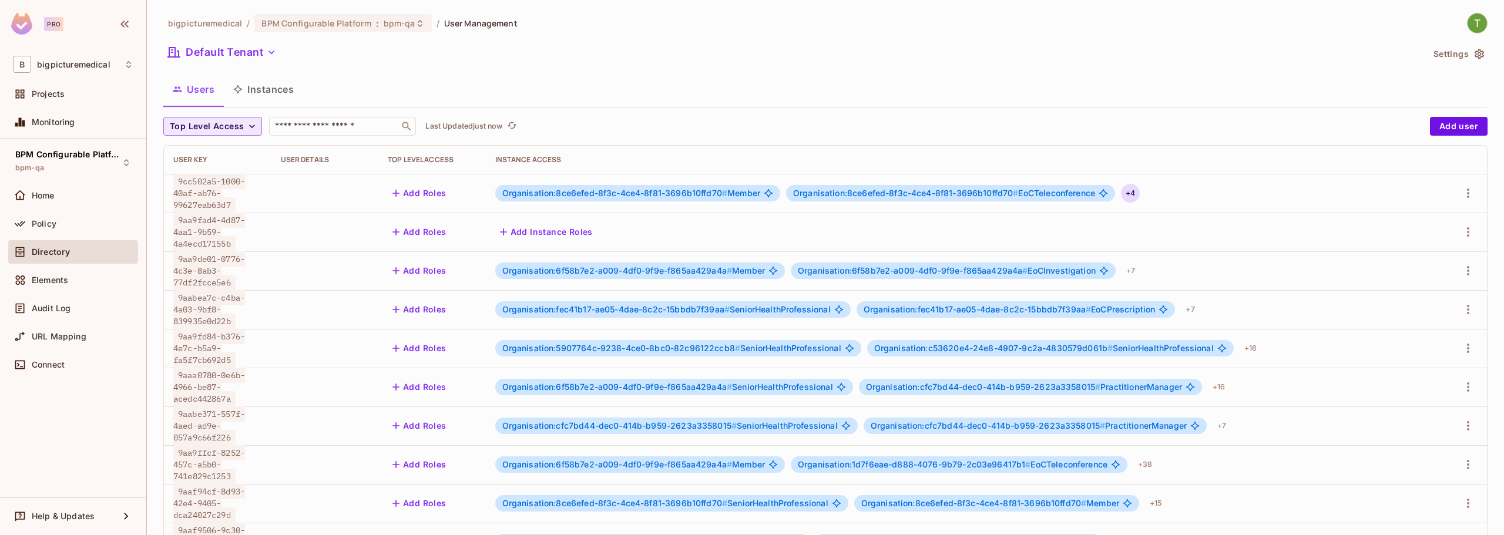
click at [1136, 191] on div "+ 4" at bounding box center [1130, 193] width 19 height 19
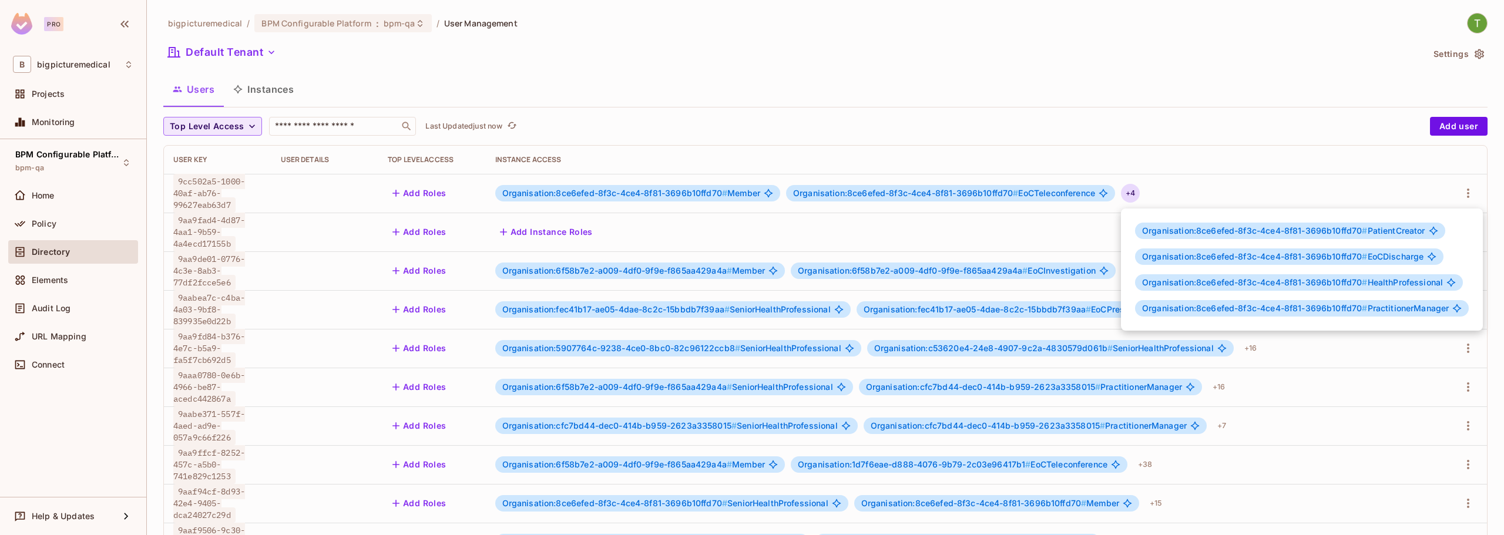
click at [789, 236] on div at bounding box center [752, 267] width 1504 height 535
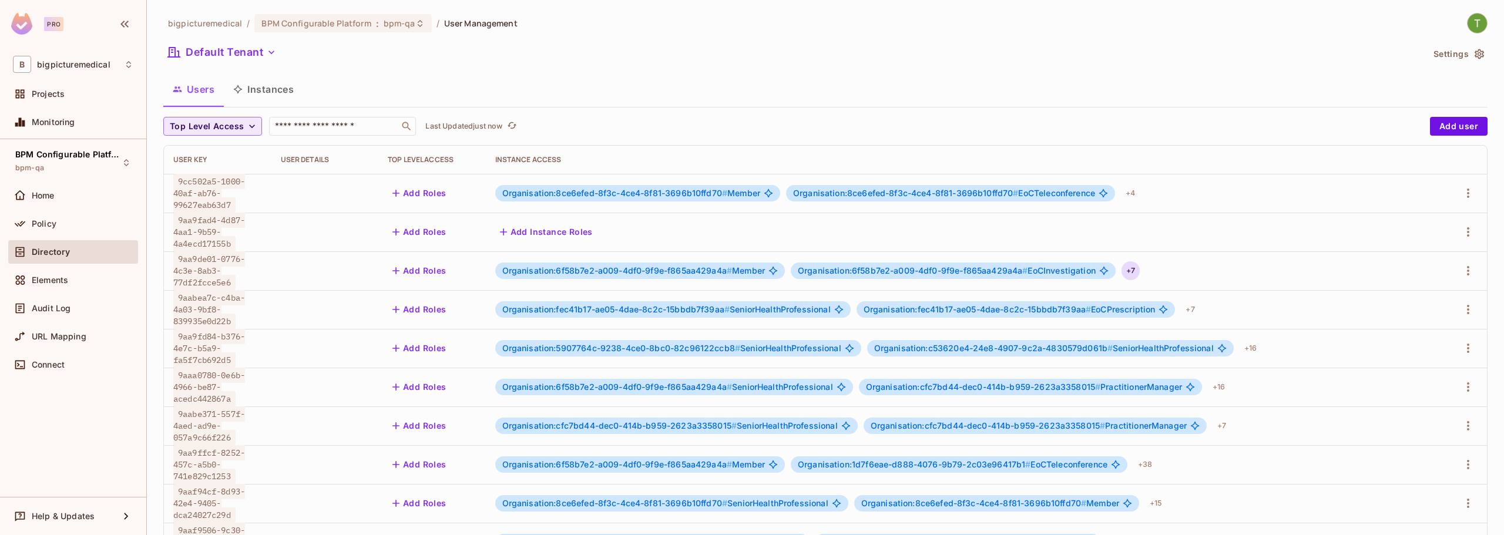
click at [1131, 268] on div "+ 7" at bounding box center [1130, 270] width 18 height 19
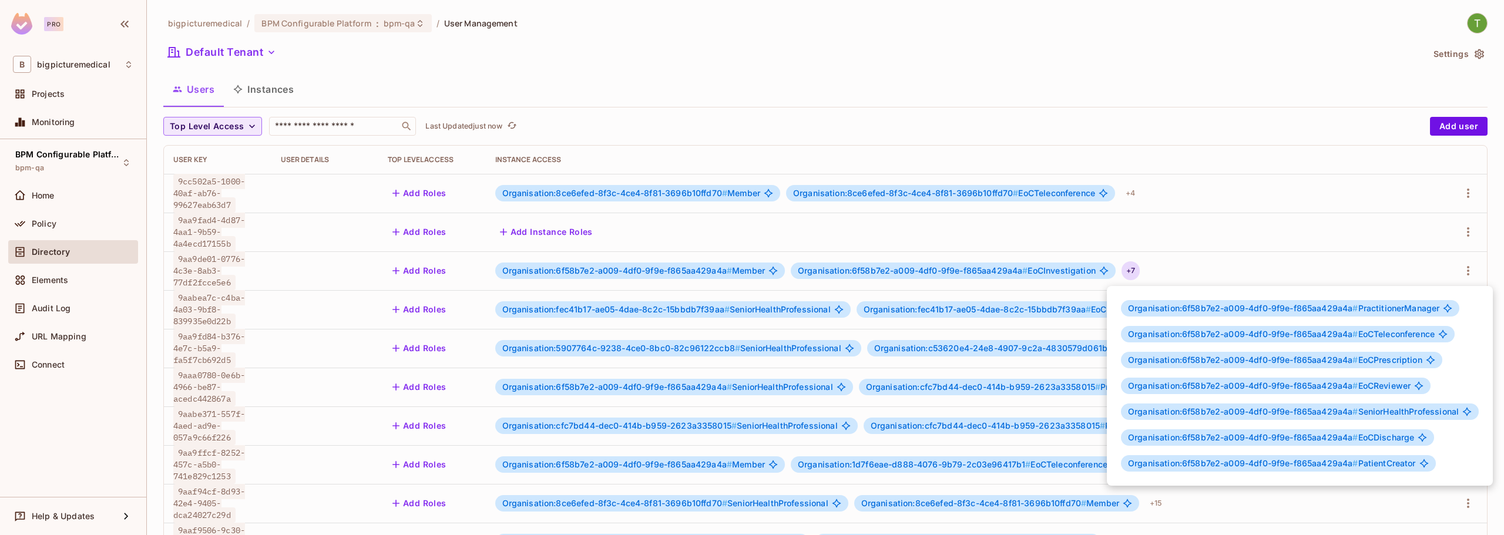
click at [754, 267] on div at bounding box center [752, 267] width 1504 height 535
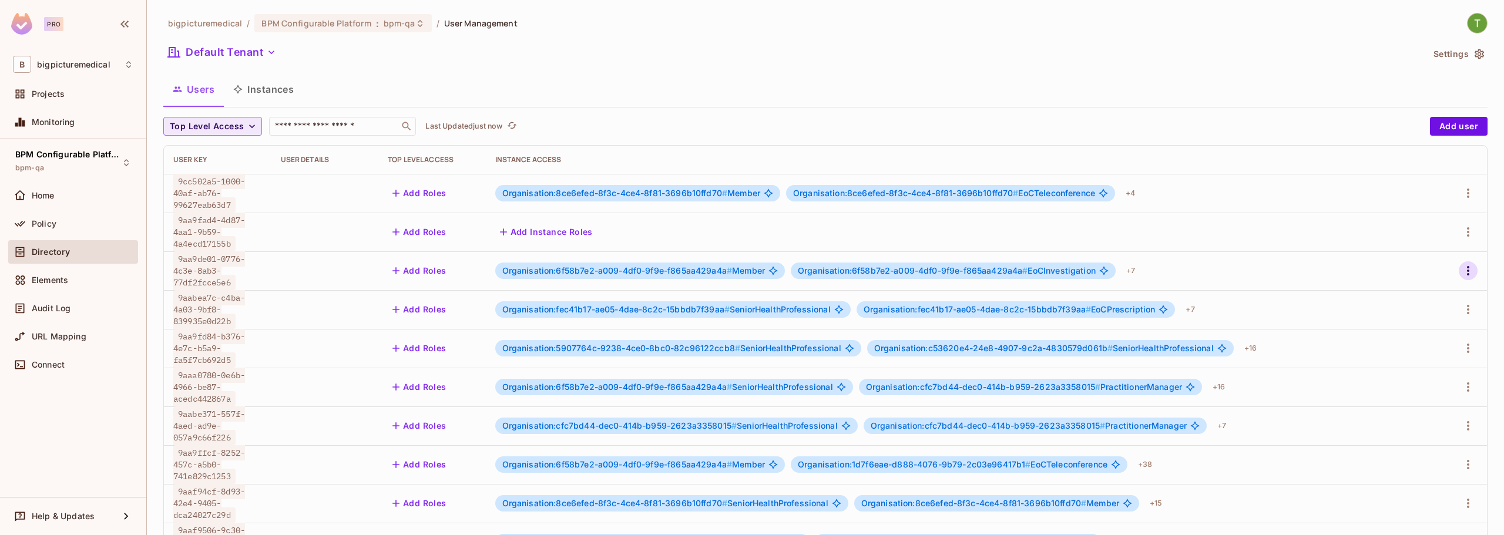
click at [1461, 271] on icon "button" at bounding box center [1468, 271] width 14 height 14
drag, startPoint x: 258, startPoint y: 280, endPoint x: 183, endPoint y: 263, distance: 76.6
click at [183, 263] on div at bounding box center [752, 267] width 1504 height 535
click at [183, 257] on span "9aa9de01-0776-4c3e-8ab3-77df2fcce5e6" at bounding box center [209, 270] width 72 height 39
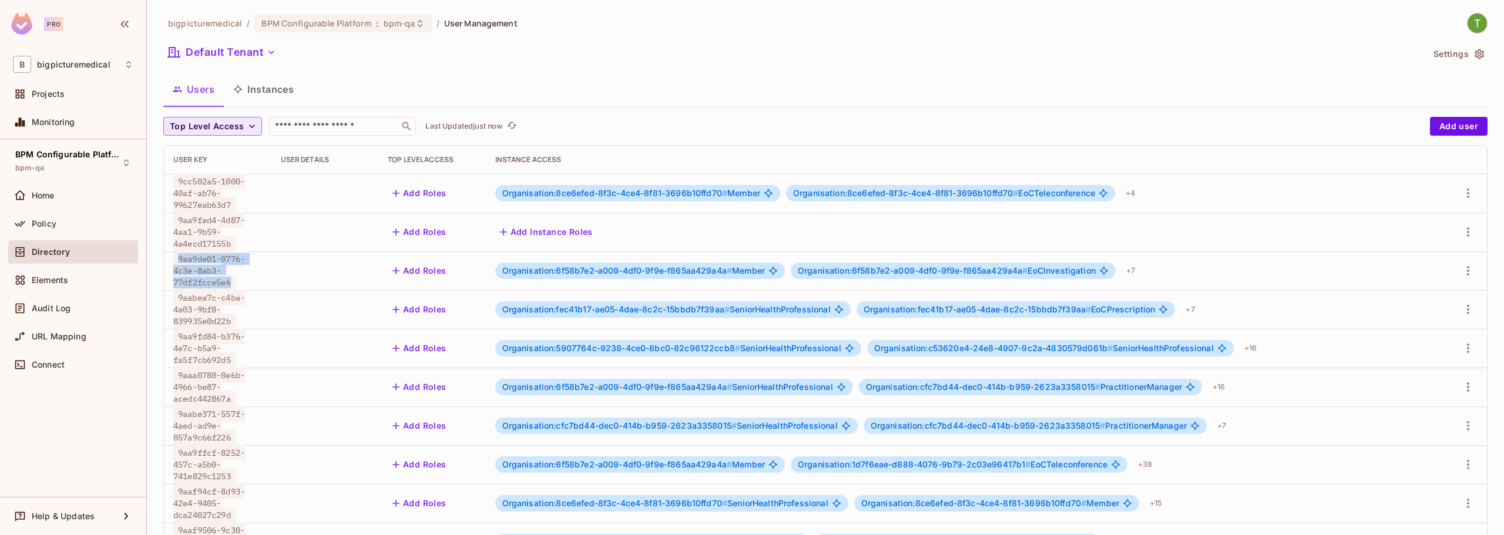
click at [183, 257] on span "9aa9de01-0776-4c3e-8ab3-77df2fcce5e6" at bounding box center [209, 270] width 72 height 39
copy span "9aa9de01-0776-4c3e-8ab3-77df2fcce5e6"
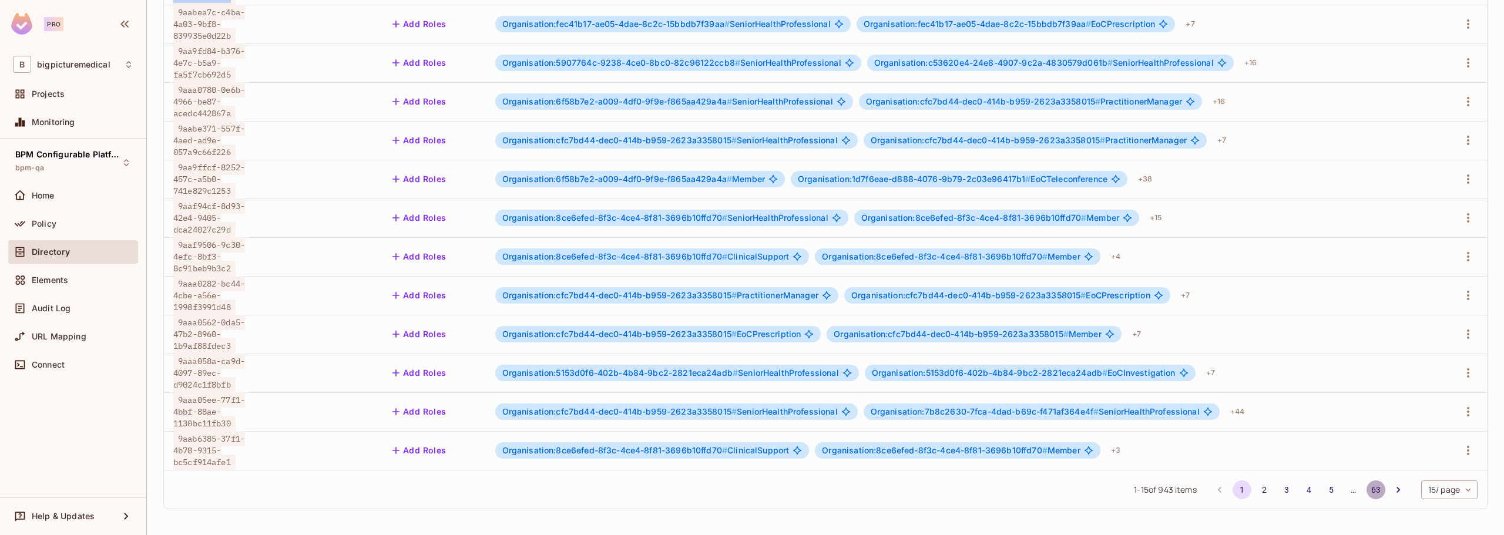
click at [1366, 489] on button "63" at bounding box center [1375, 489] width 19 height 19
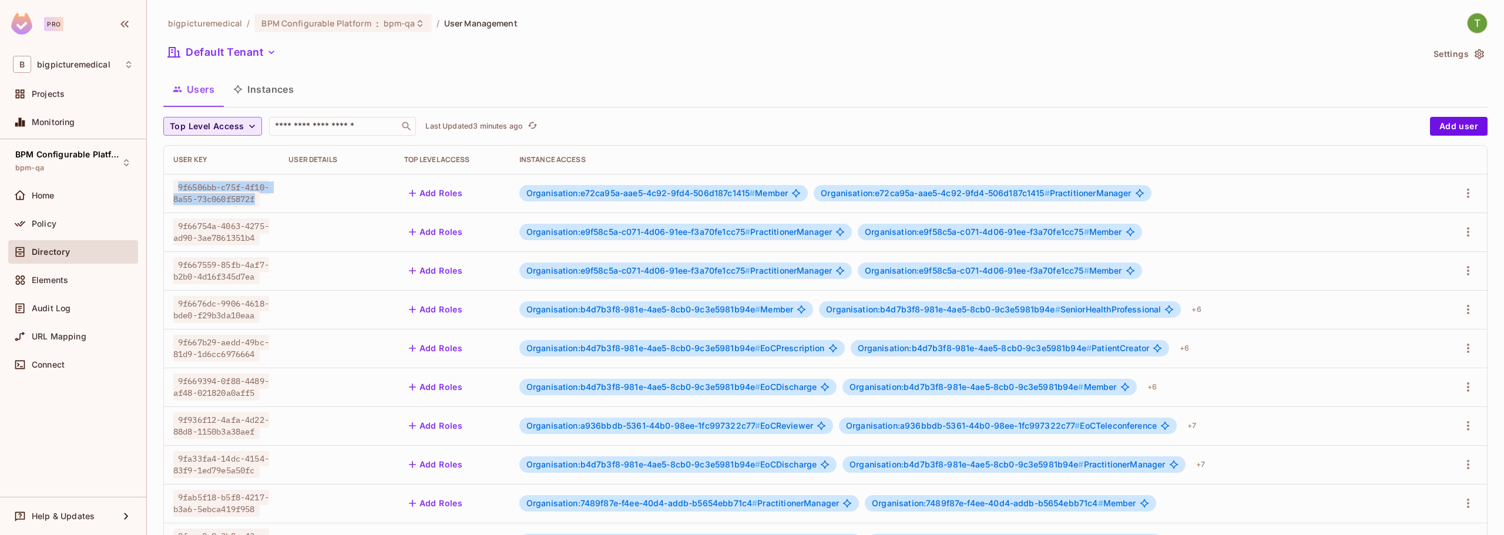
drag, startPoint x: 212, startPoint y: 202, endPoint x: 174, endPoint y: 179, distance: 44.0
click at [174, 181] on div "9f6506bb-c75f-4f10-8a55-73c060f5872f" at bounding box center [221, 192] width 96 height 23
copy span "9f6506bb-c75f-4f10-8a55-73c060f5872f"
click at [275, 49] on icon "button" at bounding box center [271, 52] width 12 height 12
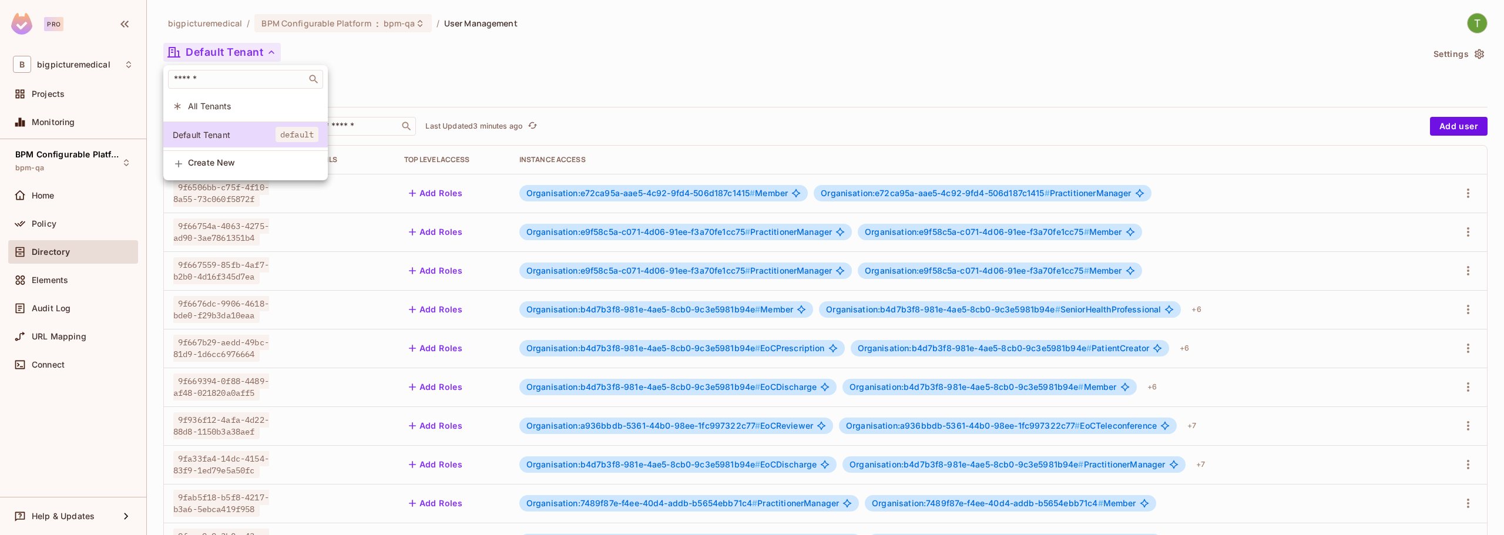
click at [459, 80] on div at bounding box center [752, 267] width 1504 height 535
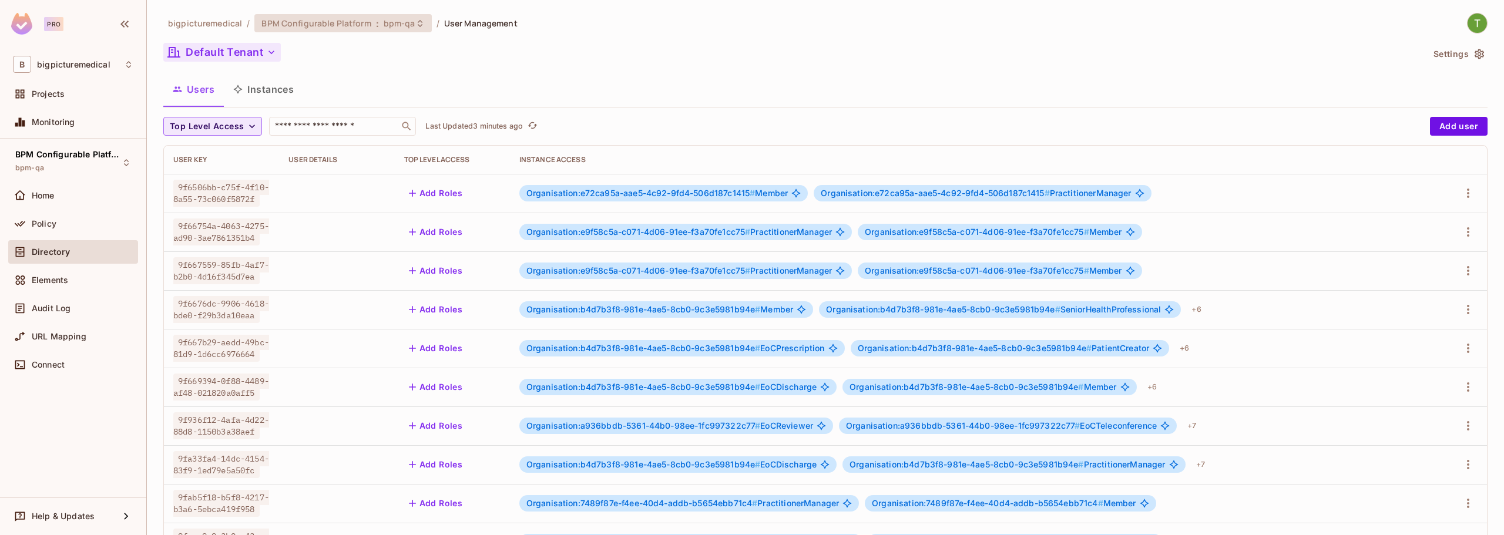
click at [405, 21] on span "bpm-qa" at bounding box center [400, 23] width 32 height 11
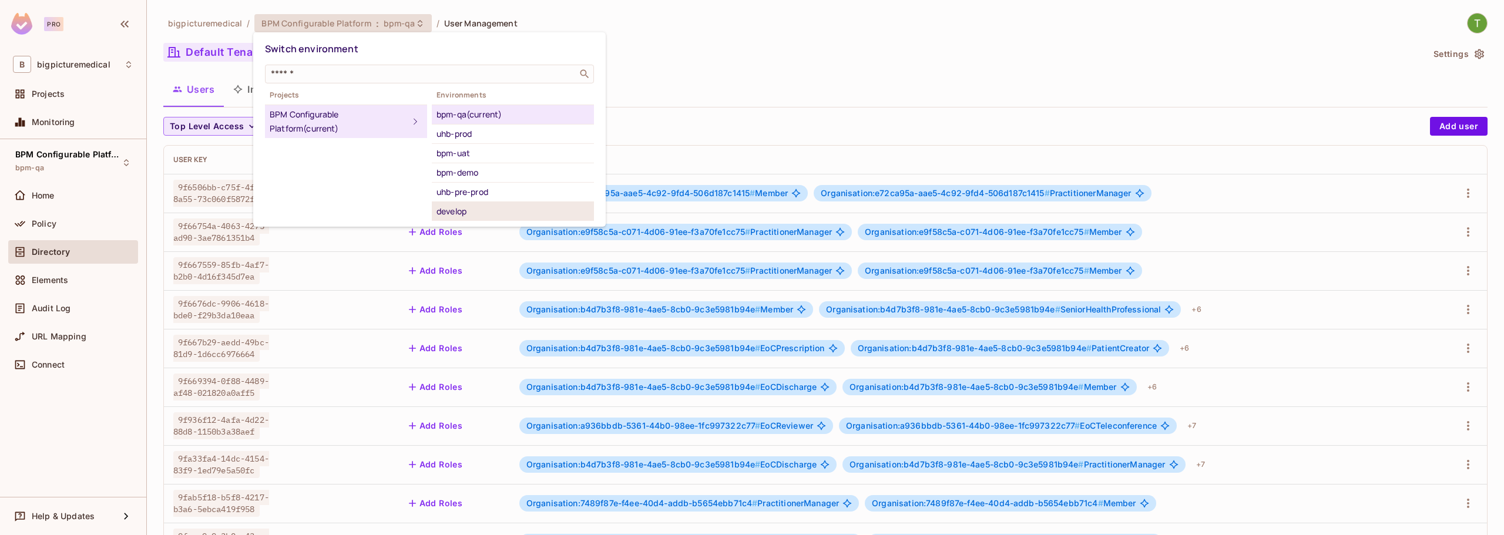
click at [467, 211] on div "develop" at bounding box center [512, 211] width 153 height 14
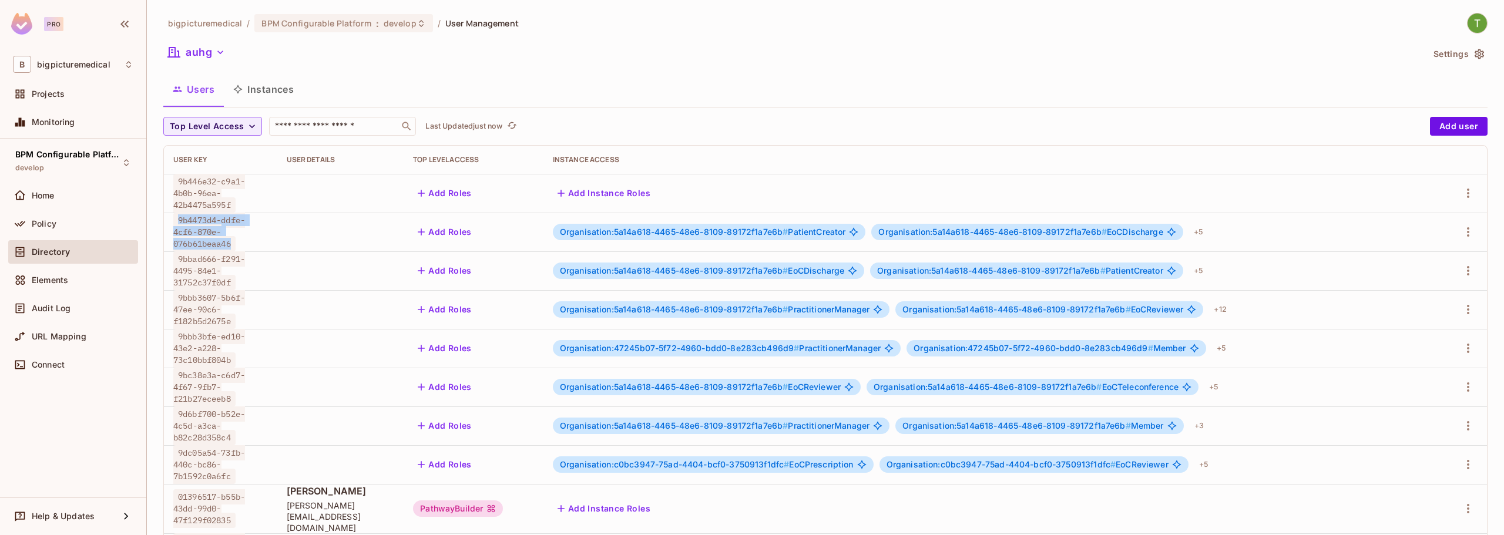
drag, startPoint x: 260, startPoint y: 245, endPoint x: 174, endPoint y: 220, distance: 89.2
click at [174, 220] on div "9b4473d4-ddfe-4cf6-870e-076b61beaa46" at bounding box center [220, 231] width 95 height 35
copy span "9b4473d4-ddfe-4cf6-870e-076b61beaa46"
click at [405, 25] on span "develop" at bounding box center [400, 23] width 33 height 11
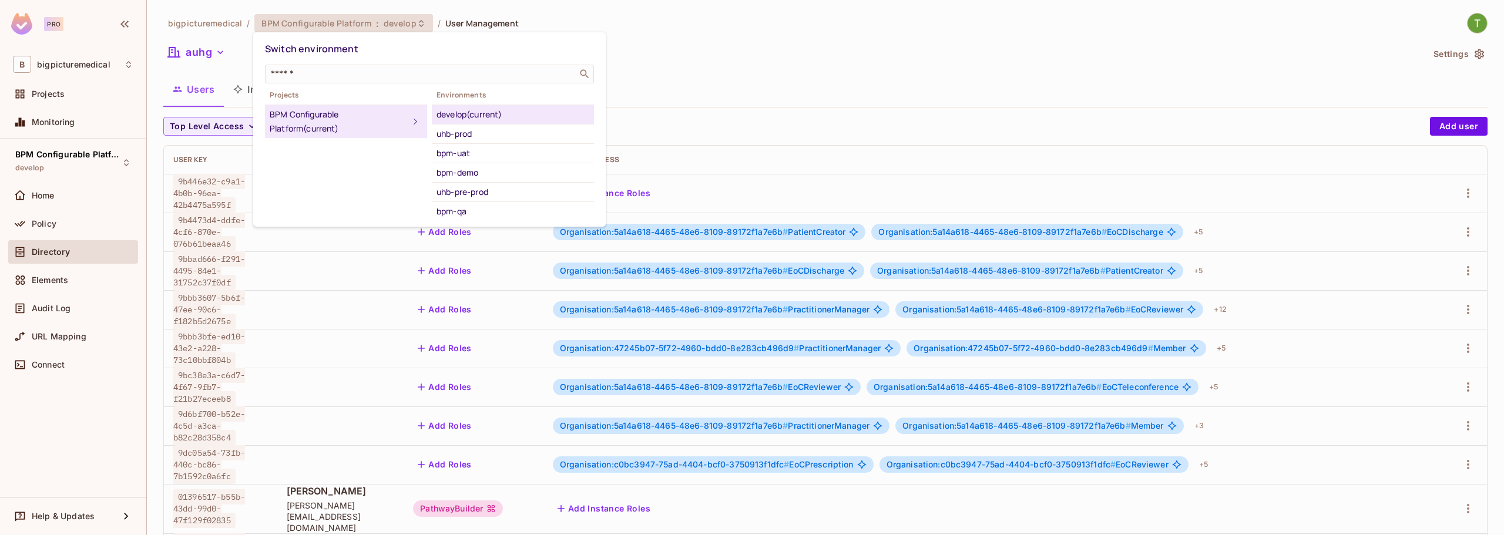
click at [398, 123] on div "BPM Configurable Platform (current)" at bounding box center [339, 121] width 139 height 28
click at [439, 212] on div "bpm-qa" at bounding box center [512, 211] width 153 height 14
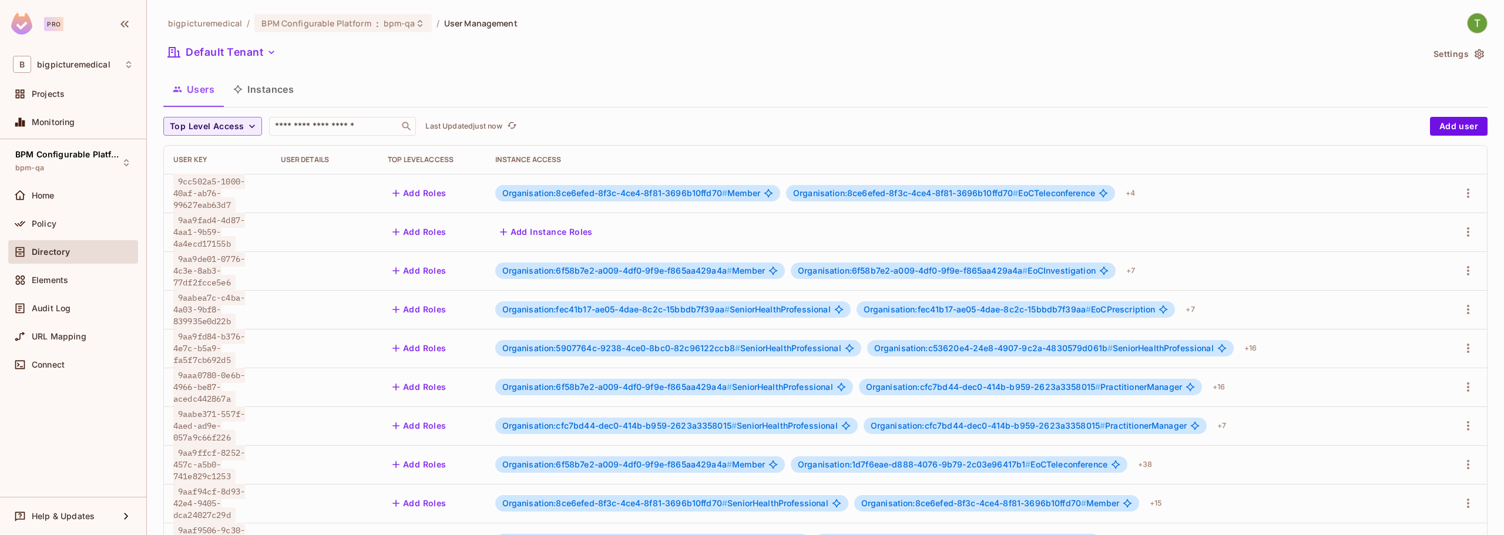
scroll to position [285, 0]
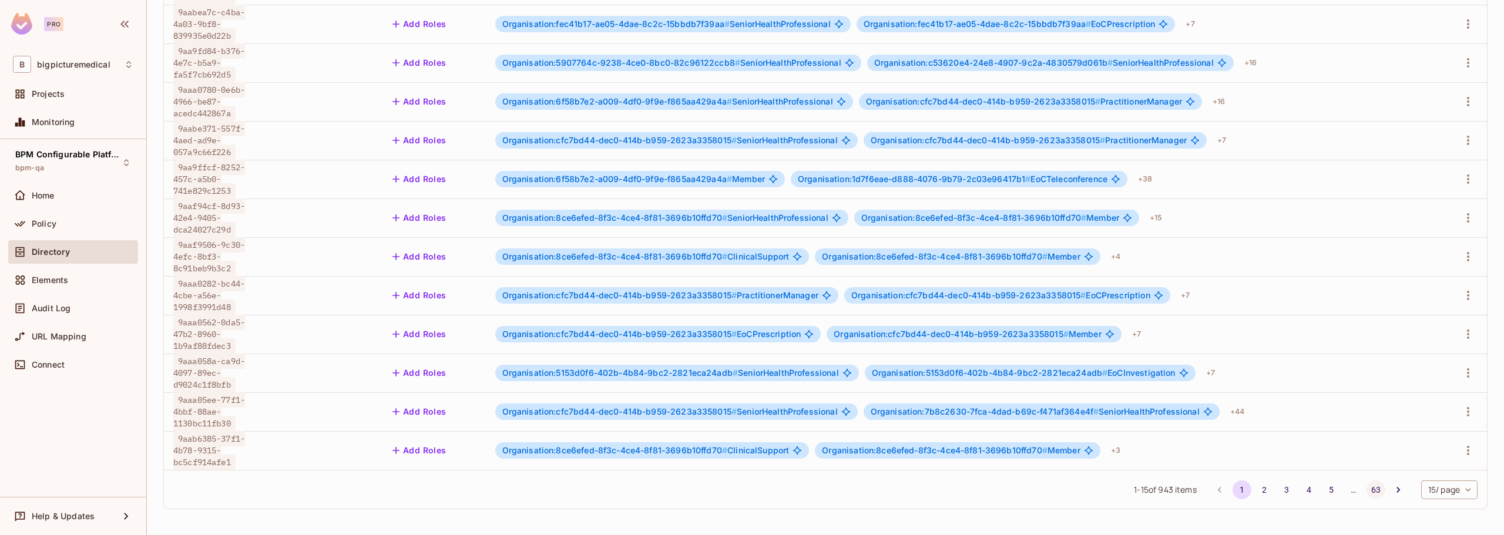
click at [1367, 485] on button "63" at bounding box center [1375, 489] width 19 height 19
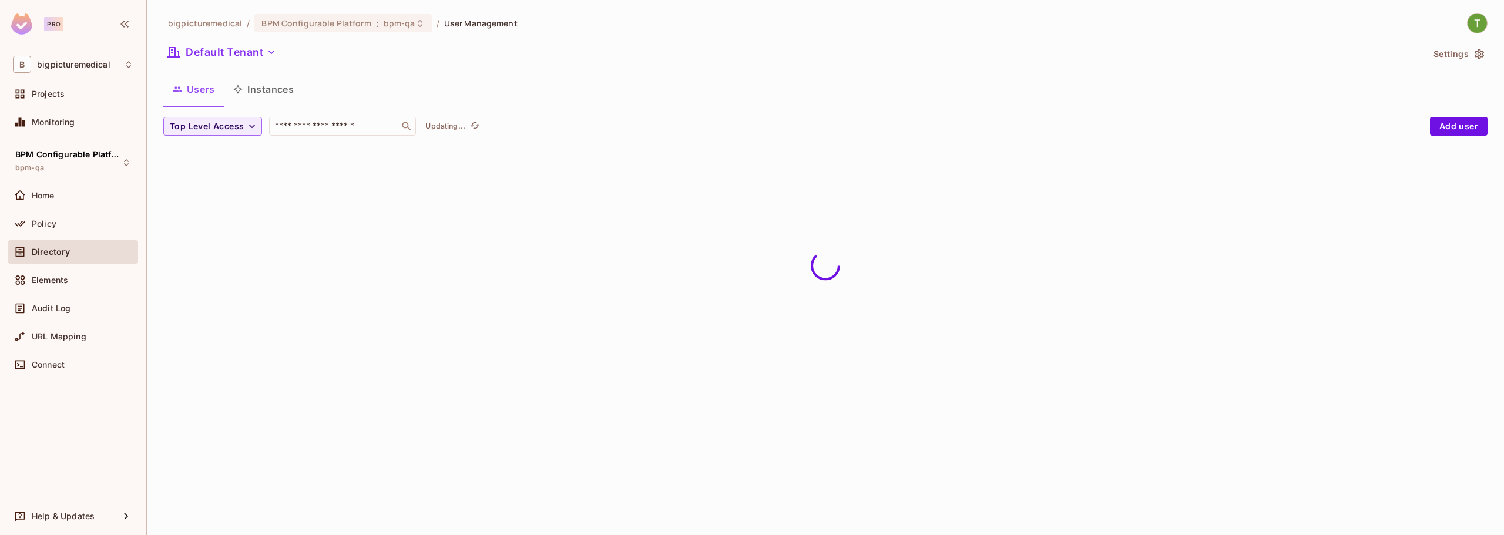
scroll to position [0, 0]
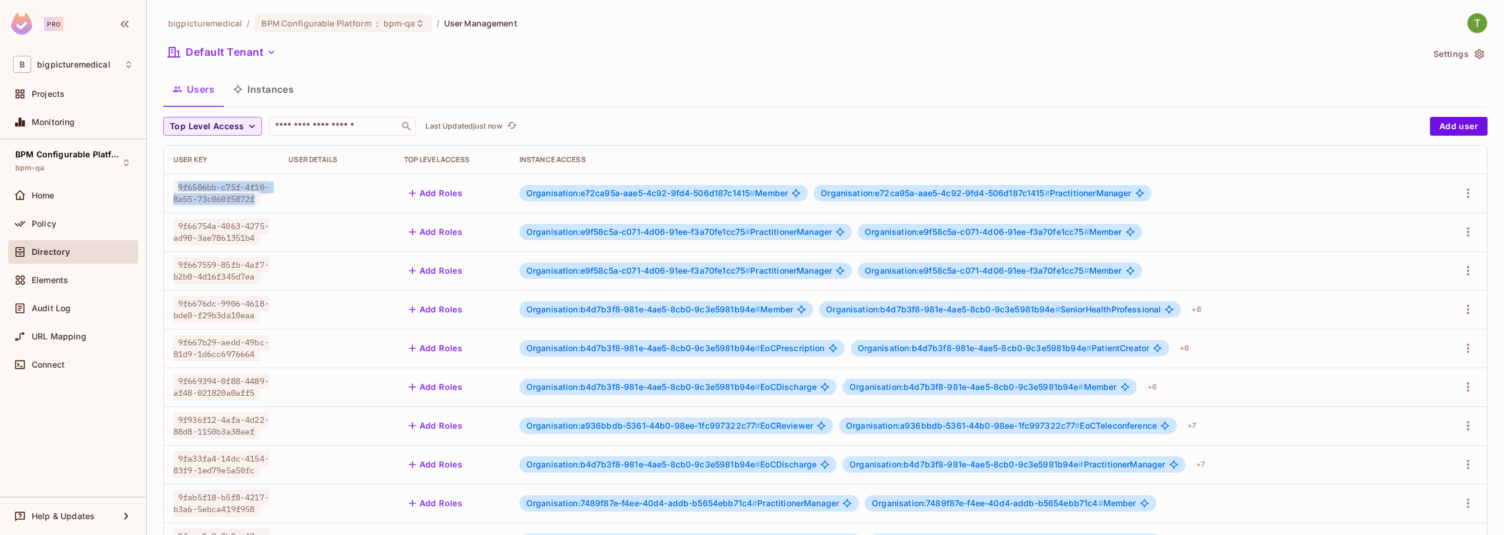
drag, startPoint x: 241, startPoint y: 202, endPoint x: 176, endPoint y: 183, distance: 68.6
click at [176, 183] on div "9f6506bb-c75f-4f10-8a55-73c060f5872f" at bounding box center [221, 192] width 96 height 23
copy span "9f6506bb-c75f-4f10-8a55-73c060f5872f"
